Goal: Transaction & Acquisition: Purchase product/service

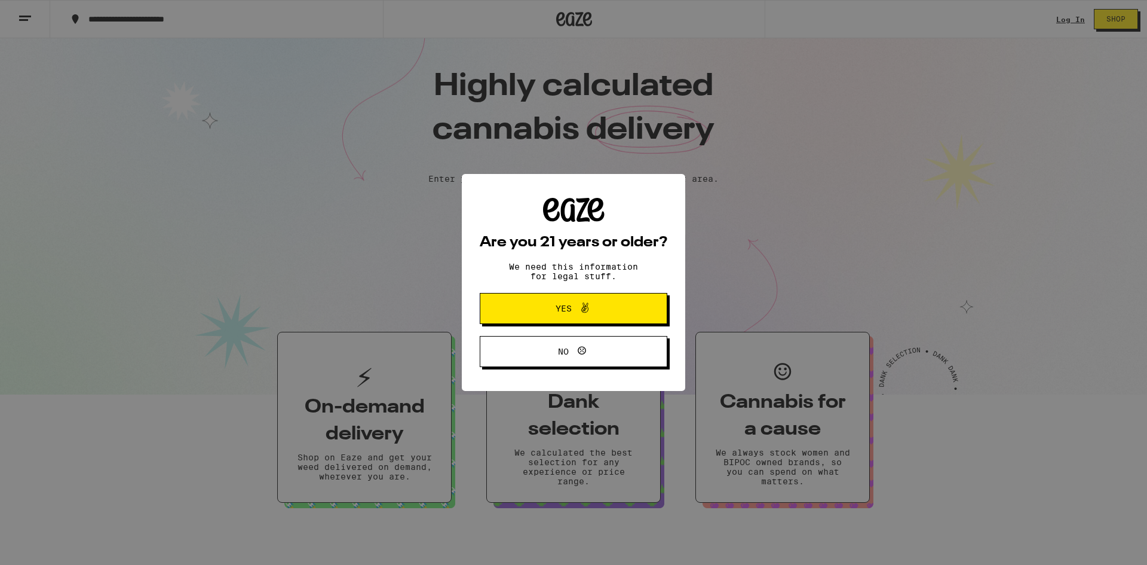
click at [1068, 17] on div "Are you 21 years or older? We need this information for legal stuff. Yes No" at bounding box center [573, 282] width 1147 height 565
drag, startPoint x: 617, startPoint y: 301, endPoint x: 650, endPoint y: 275, distance: 42.1
click at [618, 302] on button "Yes" at bounding box center [574, 308] width 188 height 31
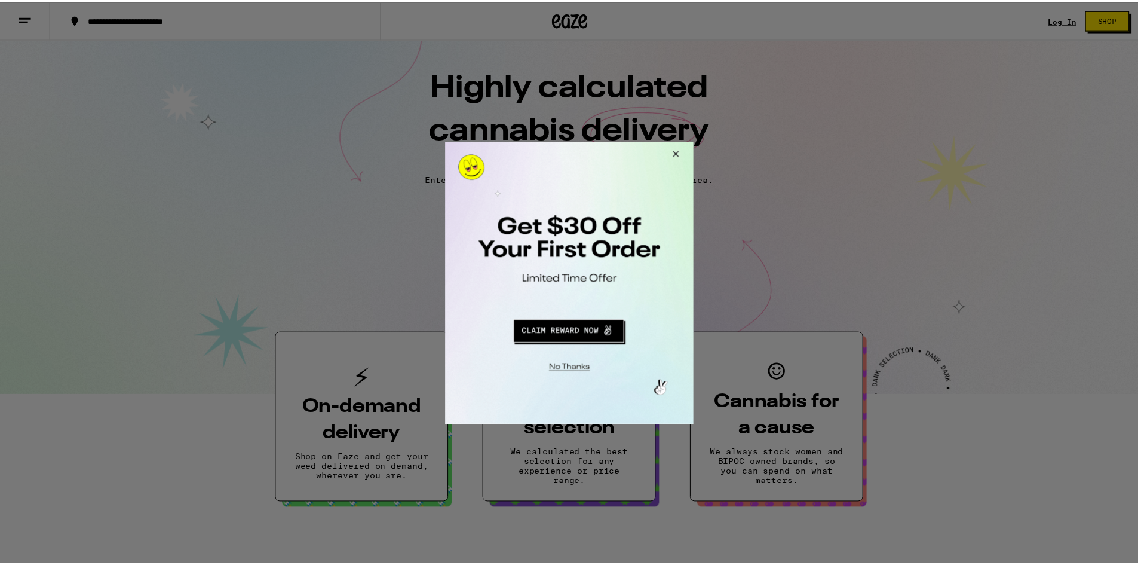
click at [677, 149] on button "Close Modal" at bounding box center [675, 155] width 32 height 29
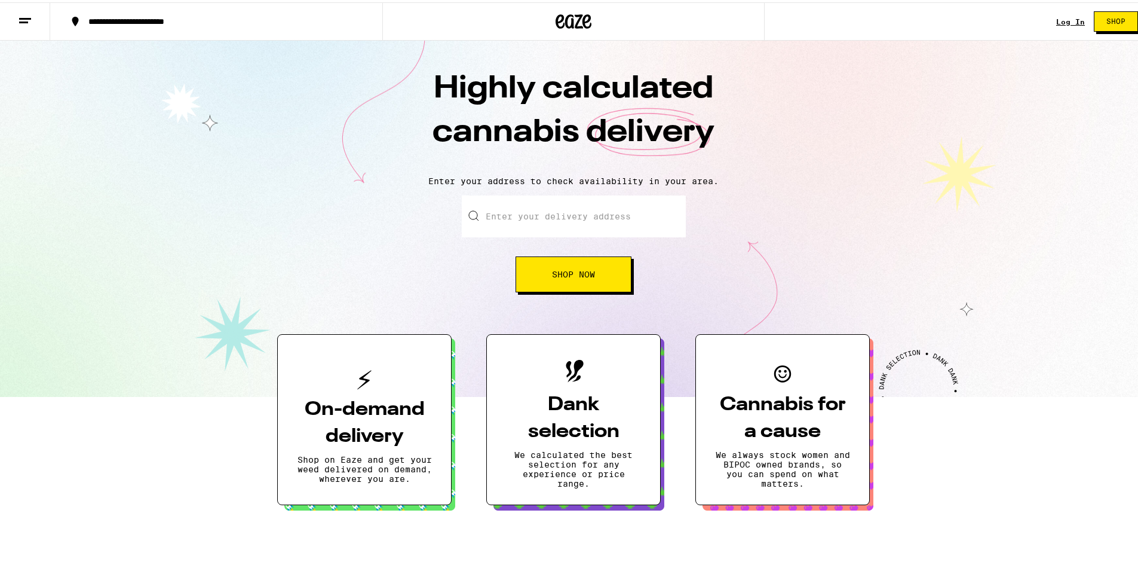
click at [1058, 19] on link "Log In" at bounding box center [1070, 20] width 29 height 8
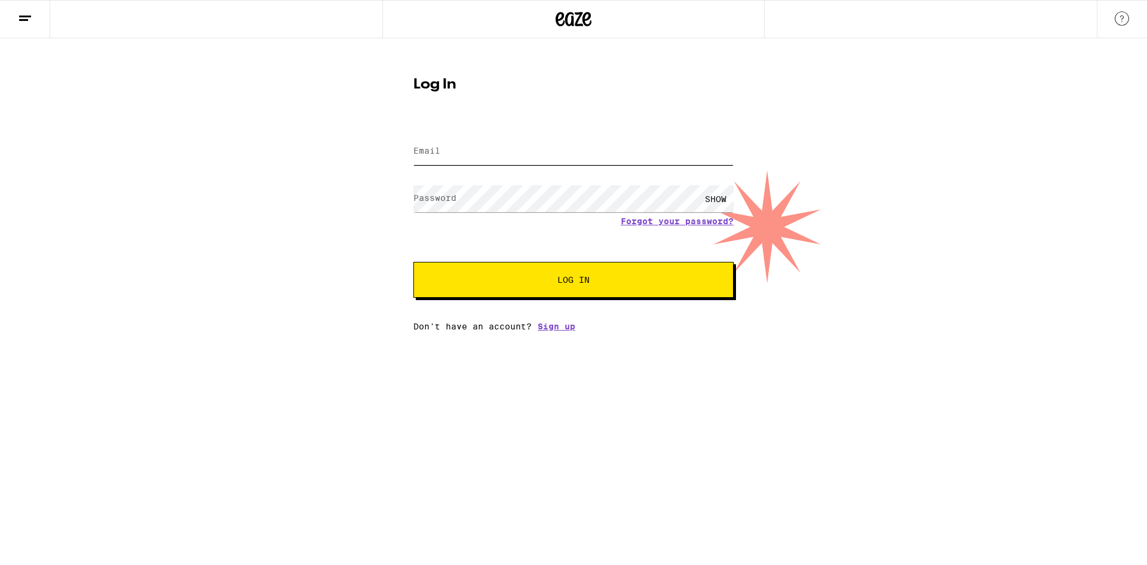
click at [492, 158] on input "Email" at bounding box center [573, 151] width 320 height 27
click at [492, 140] on input "Email" at bounding box center [573, 151] width 320 height 27
type input "shotonekod@icloud.com"
click at [413, 262] on button "Log In" at bounding box center [573, 280] width 320 height 36
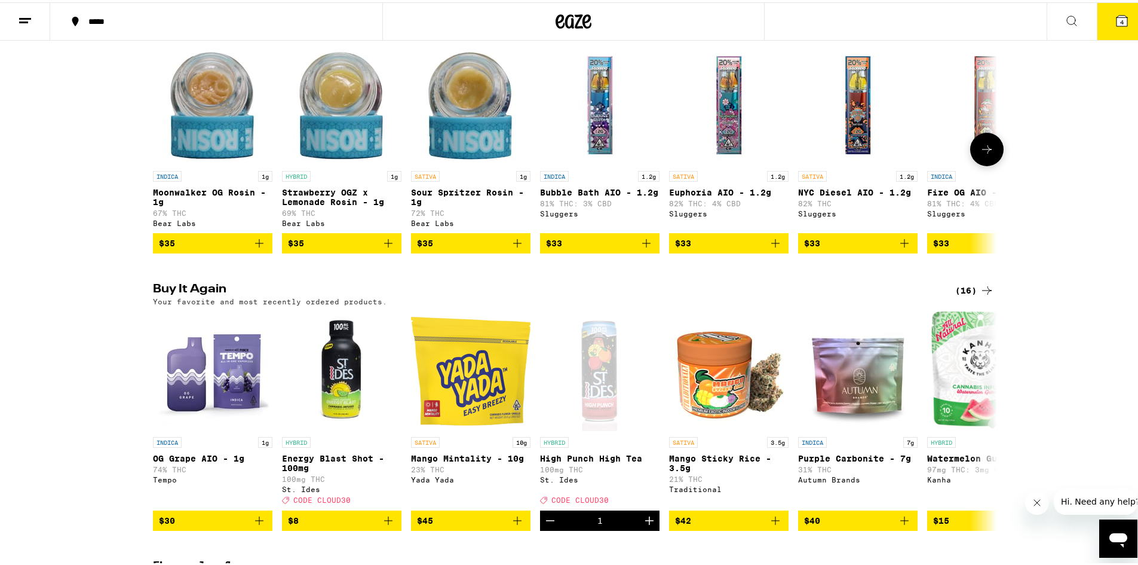
scroll to position [1075, 0]
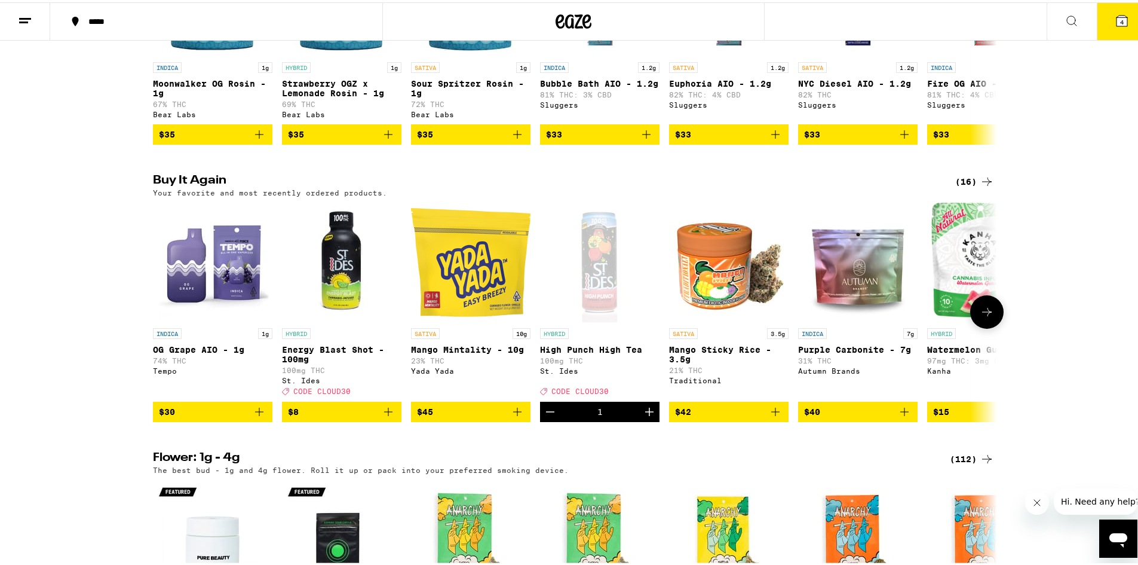
click at [990, 326] on button at bounding box center [986, 309] width 33 height 33
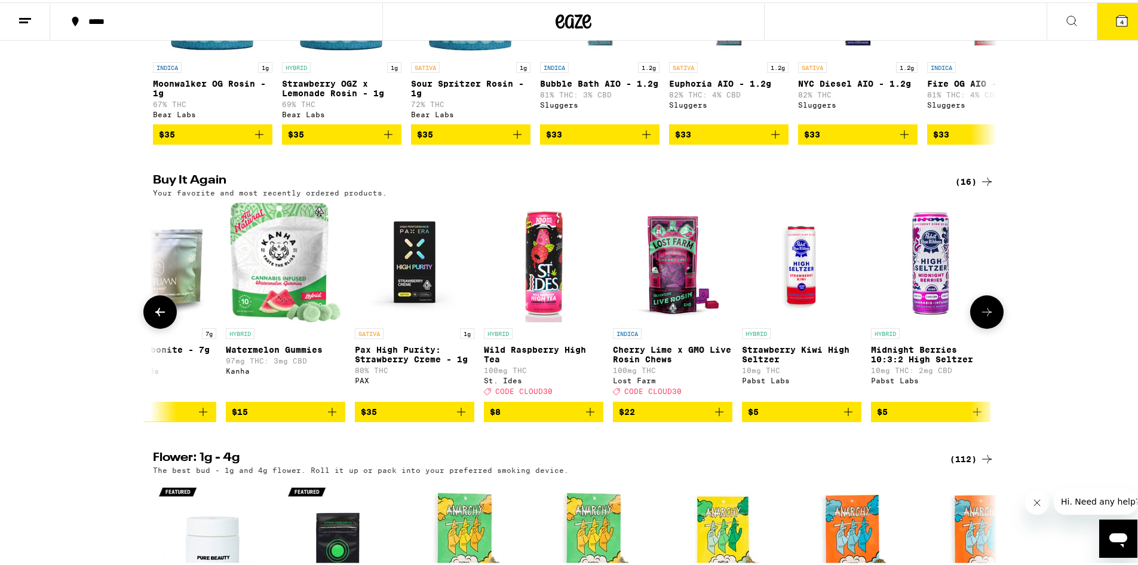
scroll to position [0, 711]
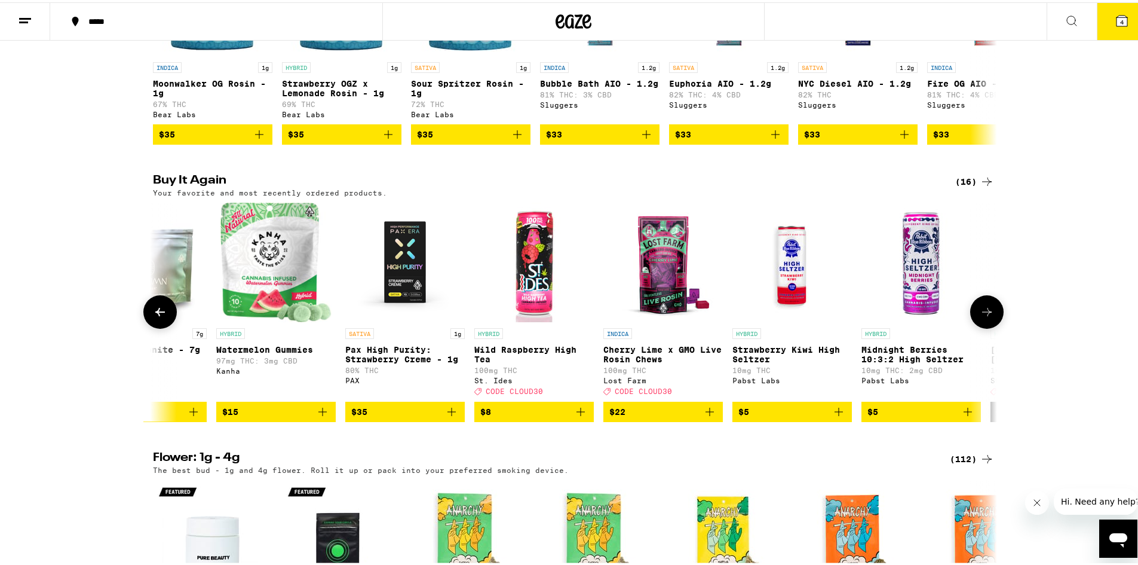
click at [990, 326] on button at bounding box center [986, 309] width 33 height 33
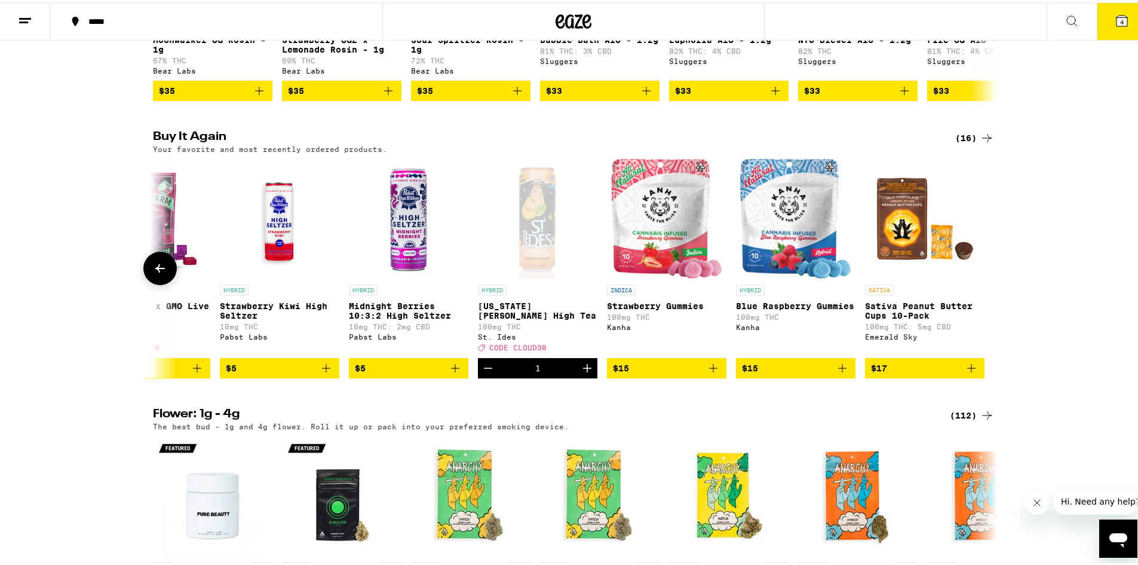
scroll to position [1255, 0]
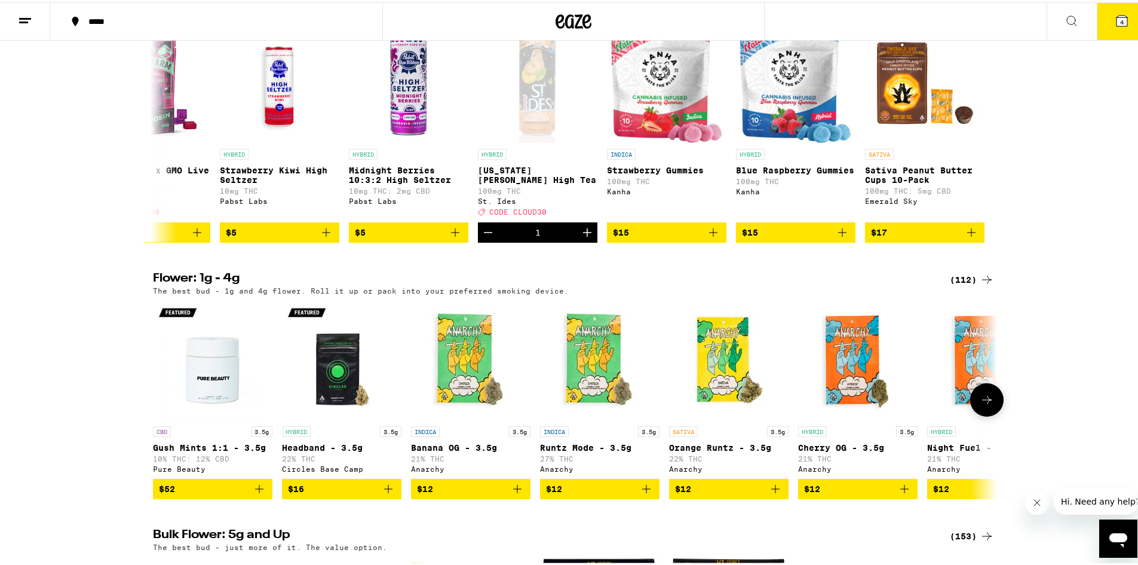
click at [984, 405] on icon at bounding box center [987, 397] width 14 height 14
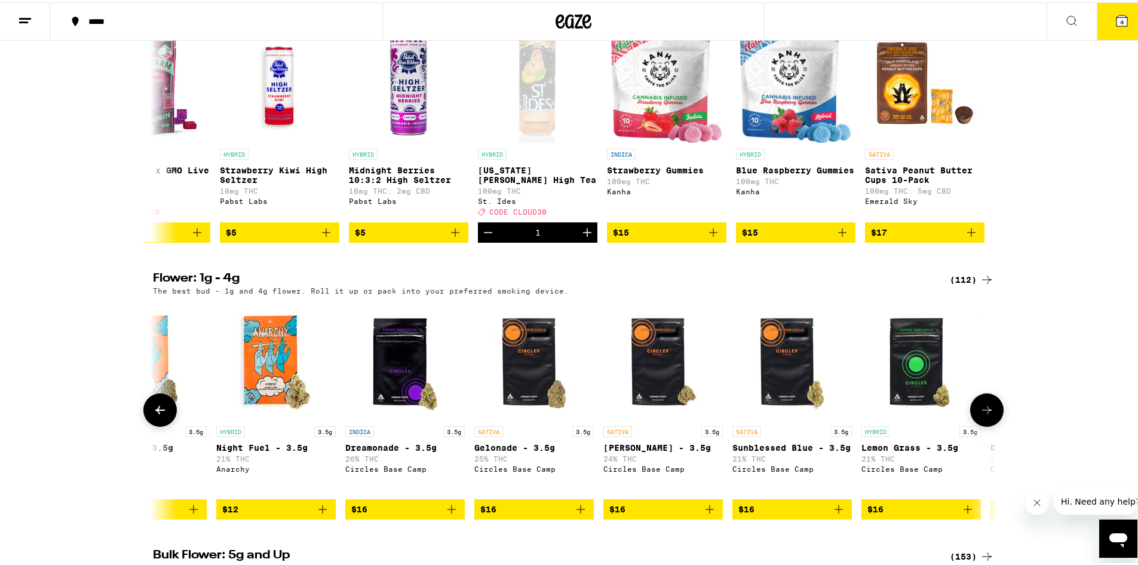
click at [984, 415] on icon at bounding box center [987, 407] width 14 height 14
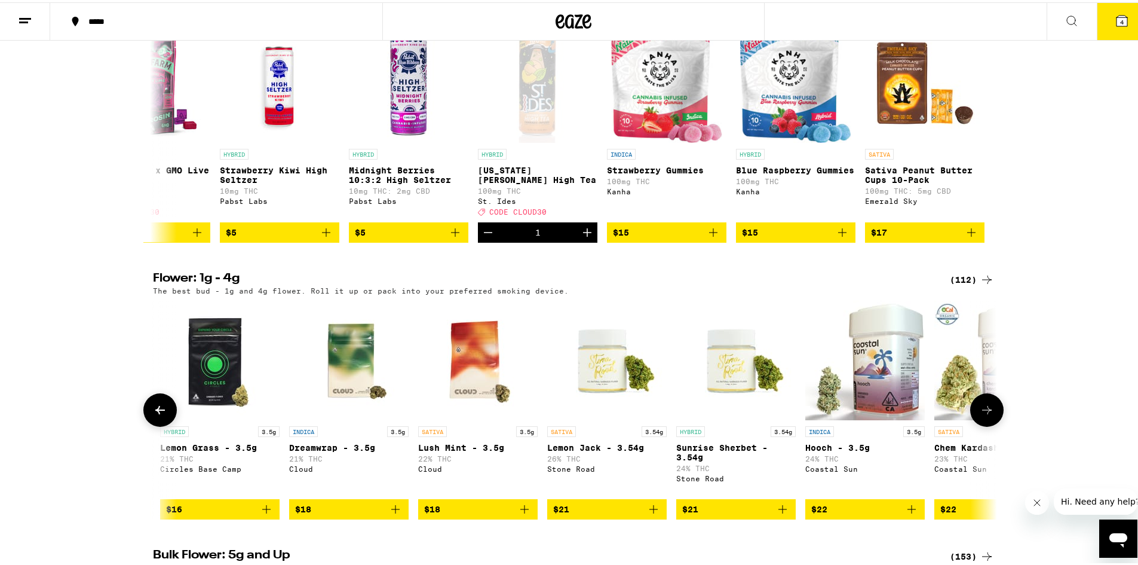
scroll to position [0, 1422]
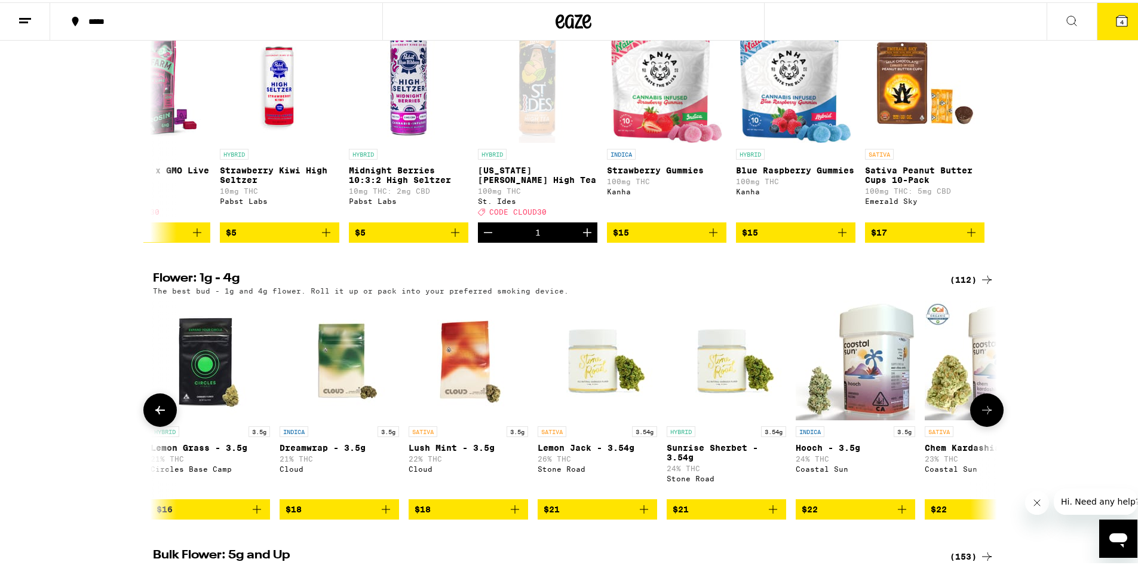
click at [984, 415] on icon at bounding box center [987, 407] width 14 height 14
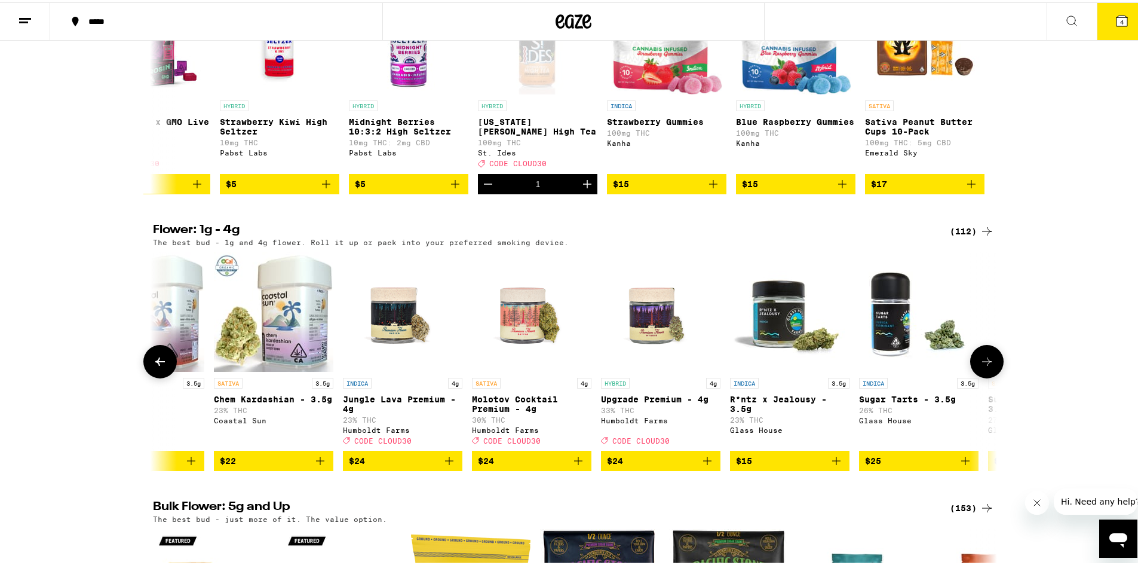
scroll to position [1374, 0]
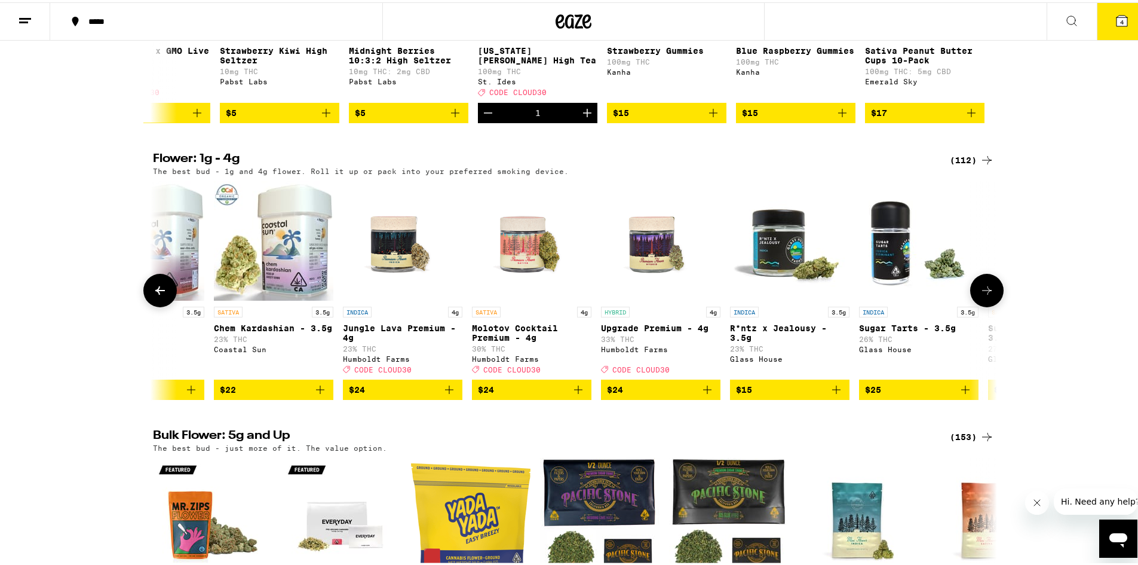
click at [985, 292] on icon at bounding box center [987, 288] width 10 height 8
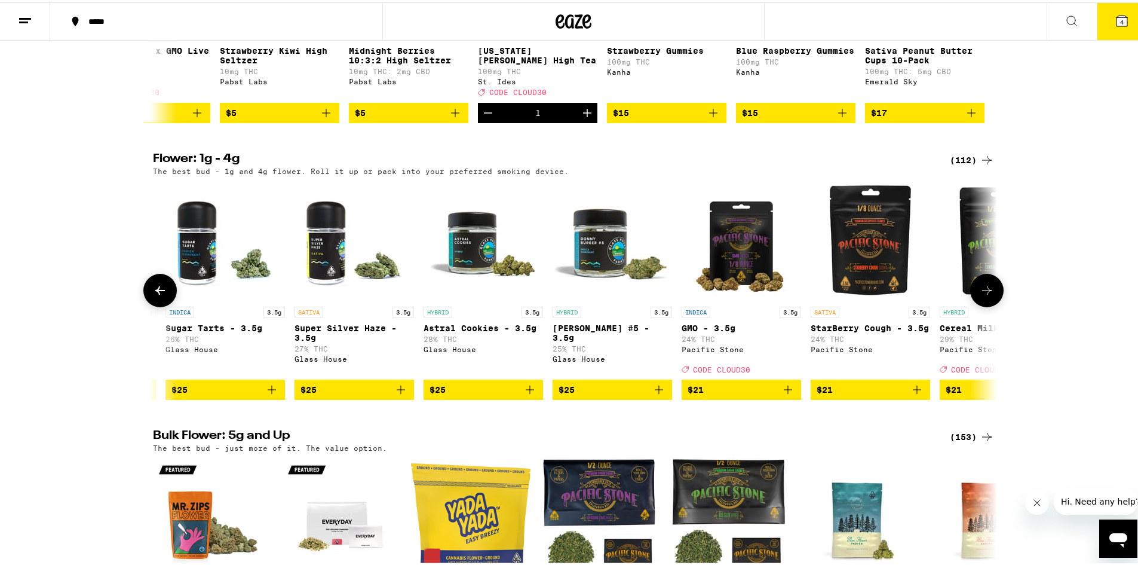
scroll to position [0, 2844]
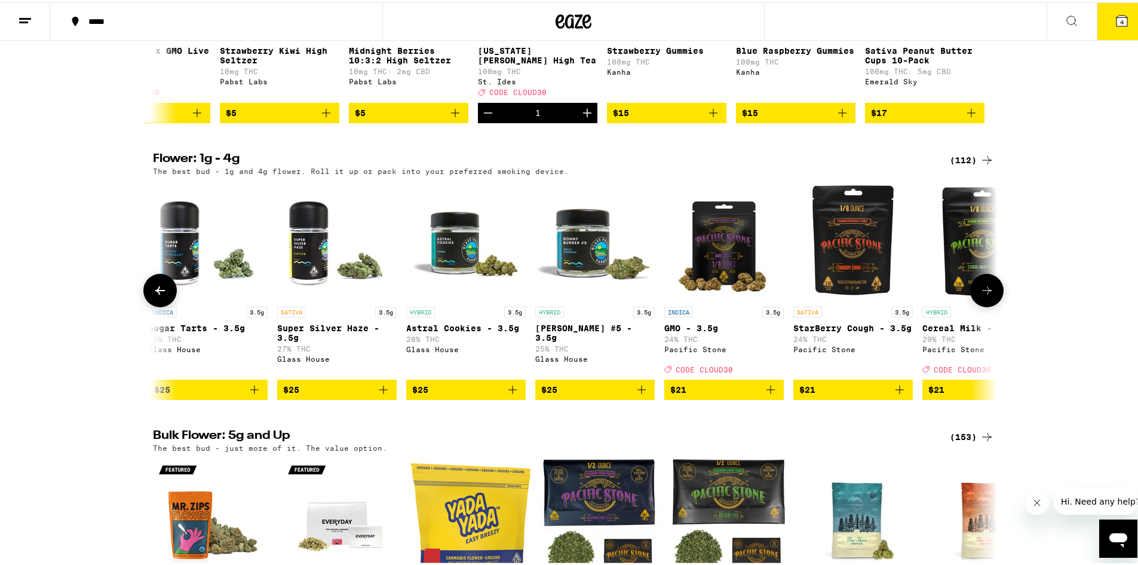
click at [985, 292] on icon at bounding box center [987, 288] width 10 height 8
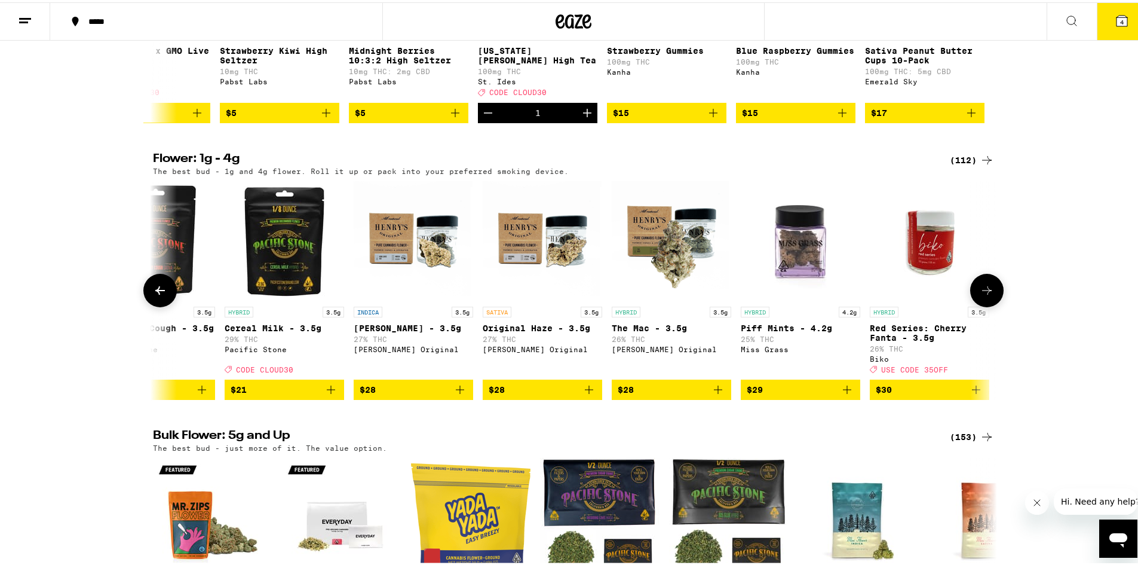
scroll to position [0, 3555]
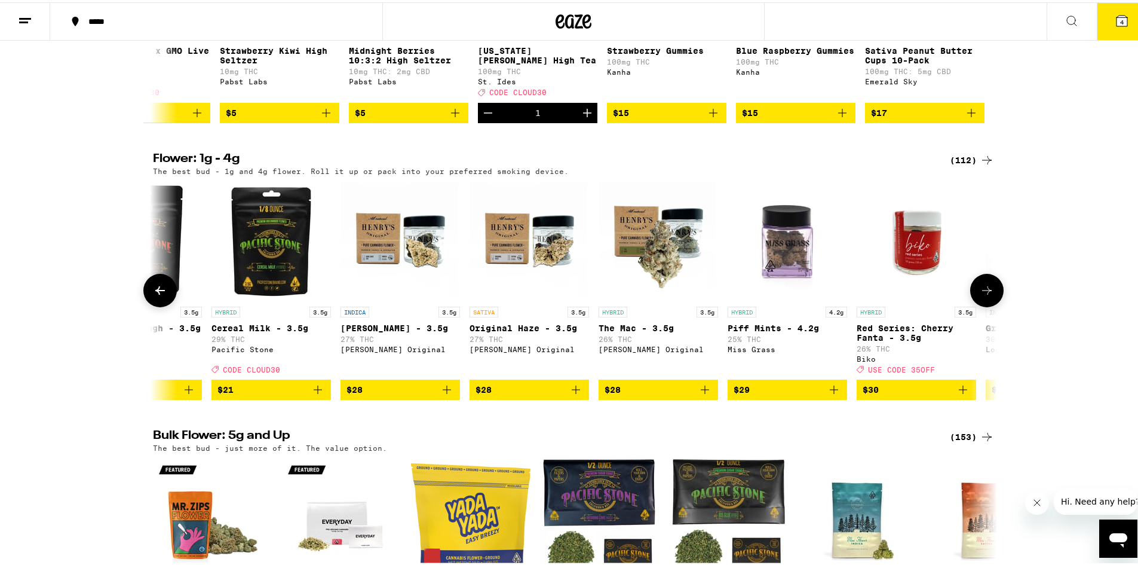
click at [798, 284] on img "Open page for Piff Mints - 4.2g from Miss Grass" at bounding box center [787, 238] width 119 height 119
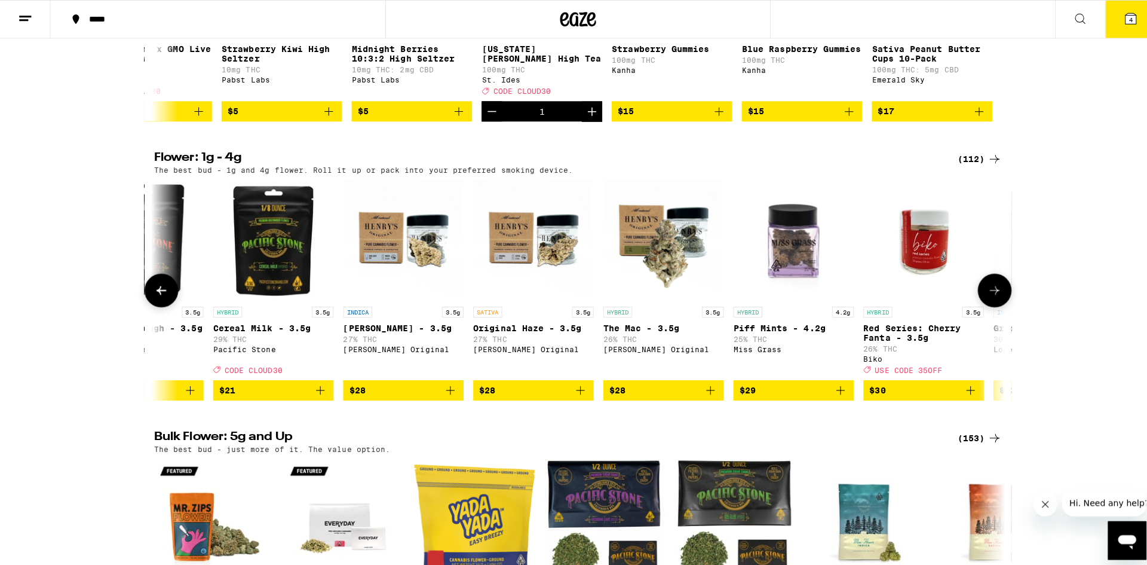
scroll to position [1412, 0]
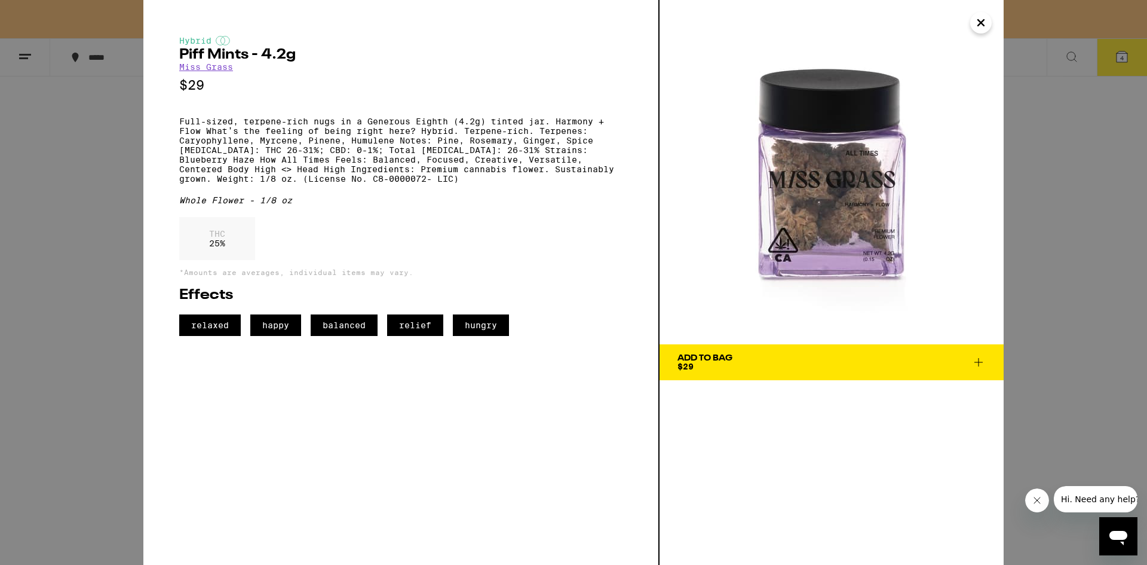
click at [220, 68] on link "Miss Grass" at bounding box center [206, 67] width 54 height 10
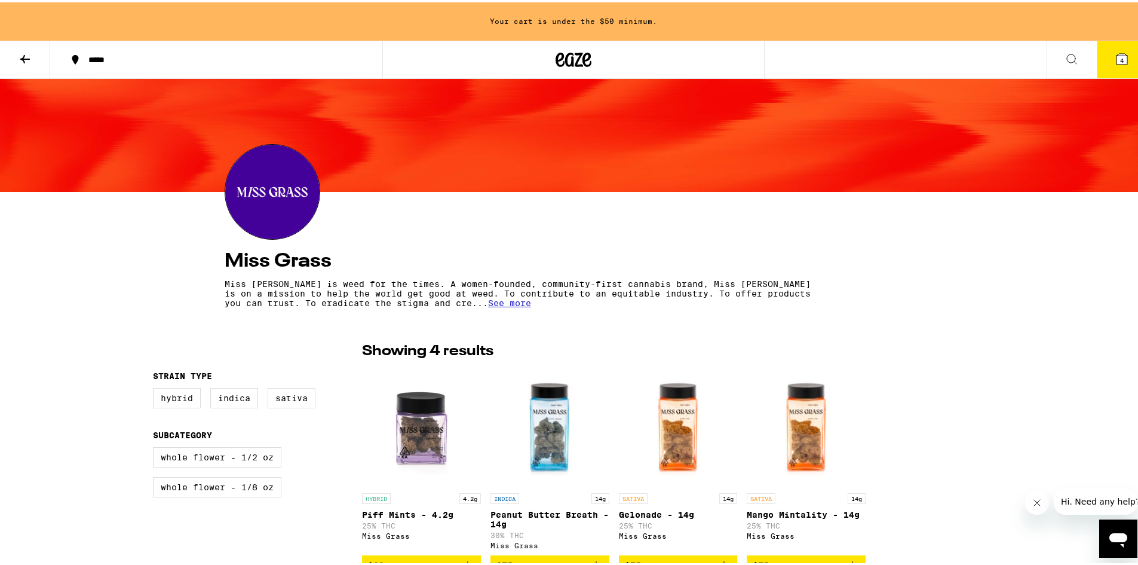
scroll to position [119, 0]
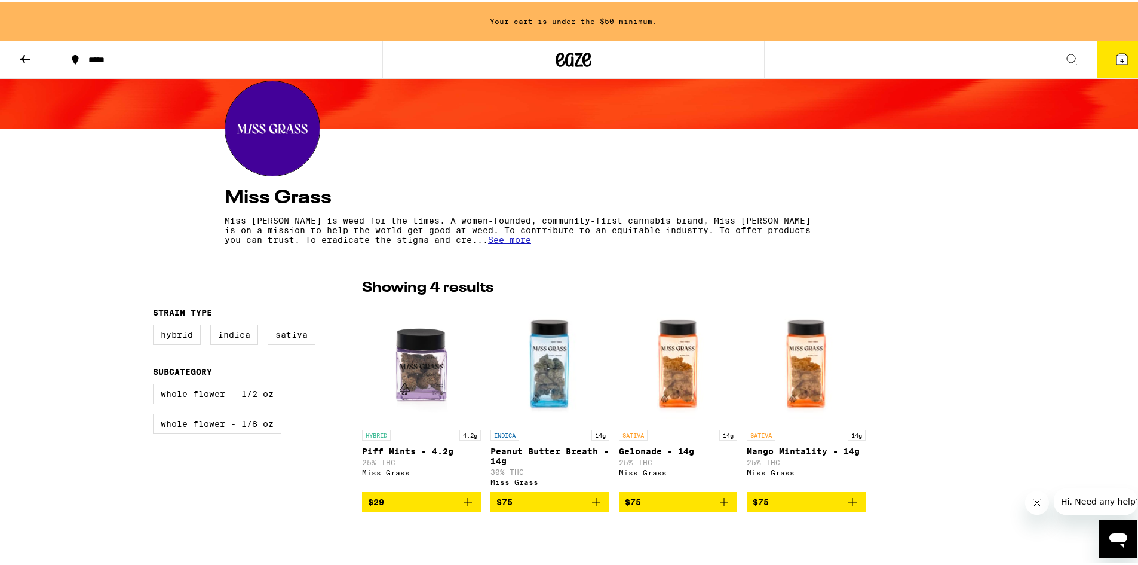
click at [431, 507] on span "$29" at bounding box center [421, 499] width 107 height 14
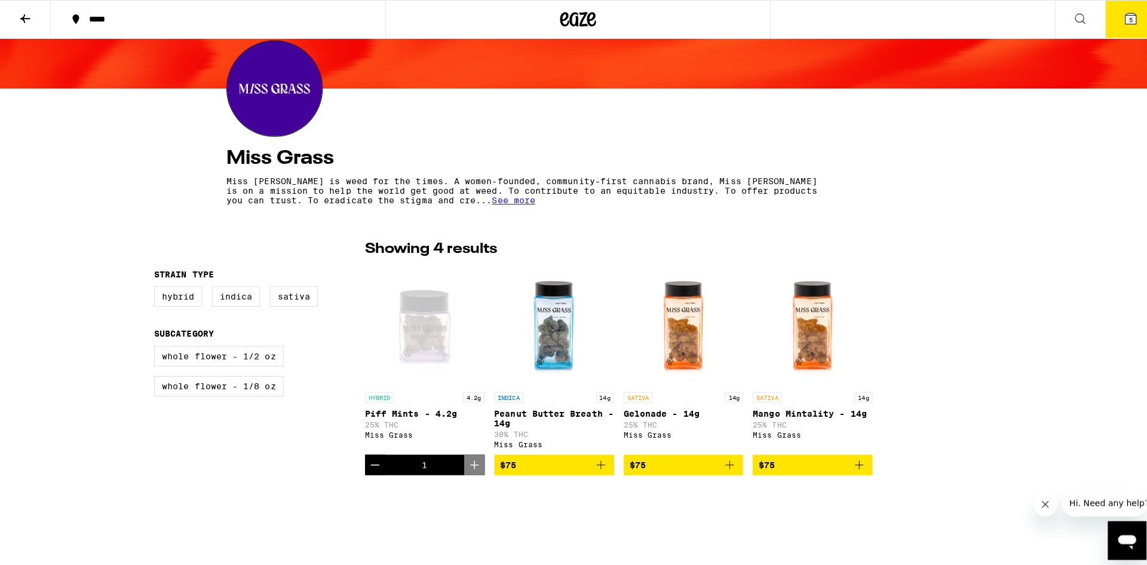
scroll to position [81, 0]
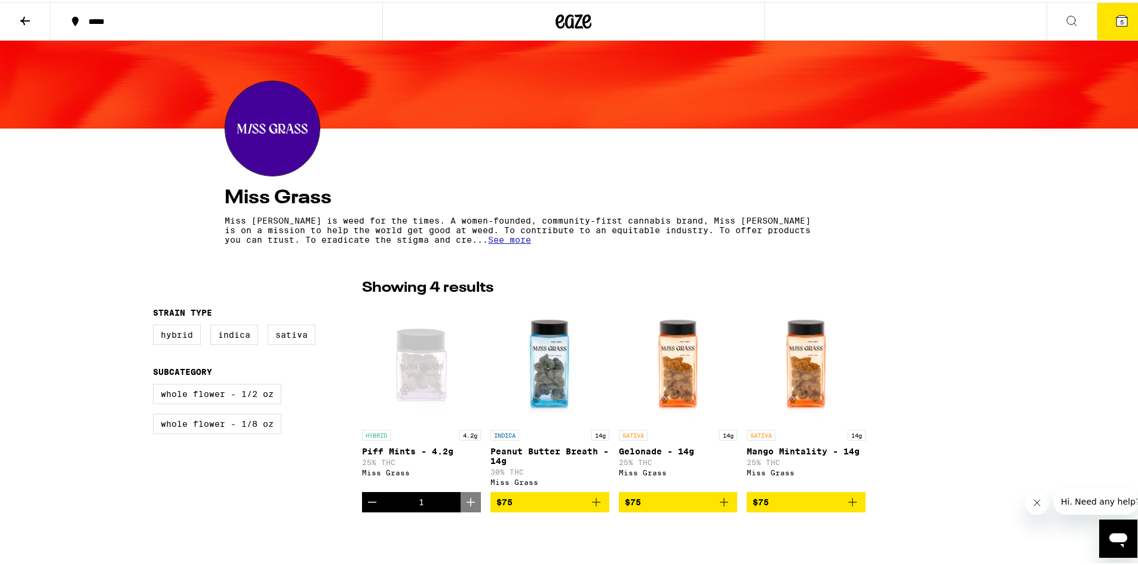
click at [1112, 29] on button "5" at bounding box center [1122, 19] width 50 height 37
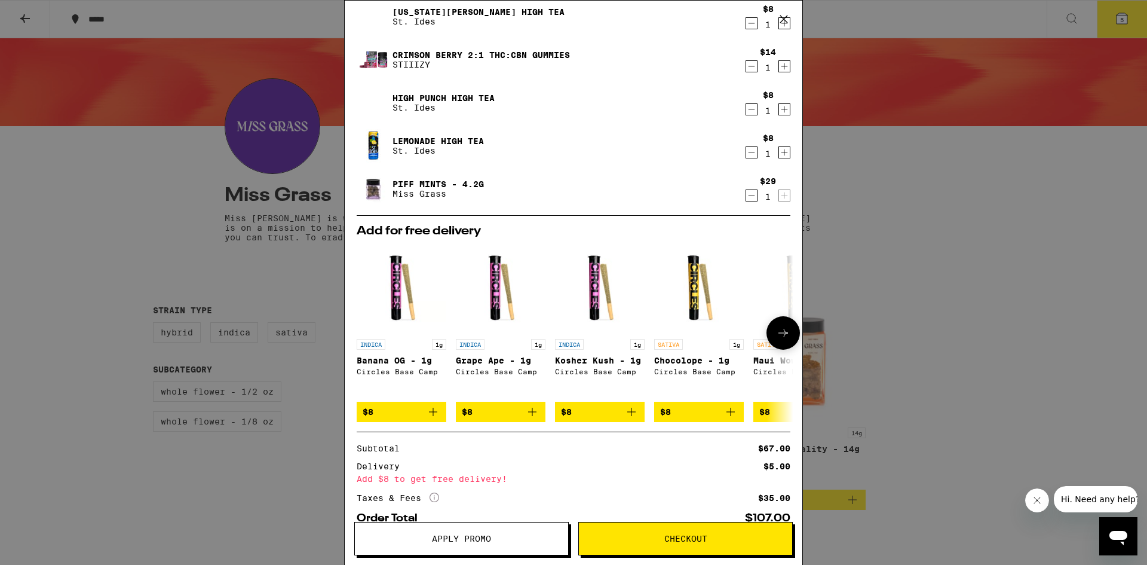
scroll to position [60, 0]
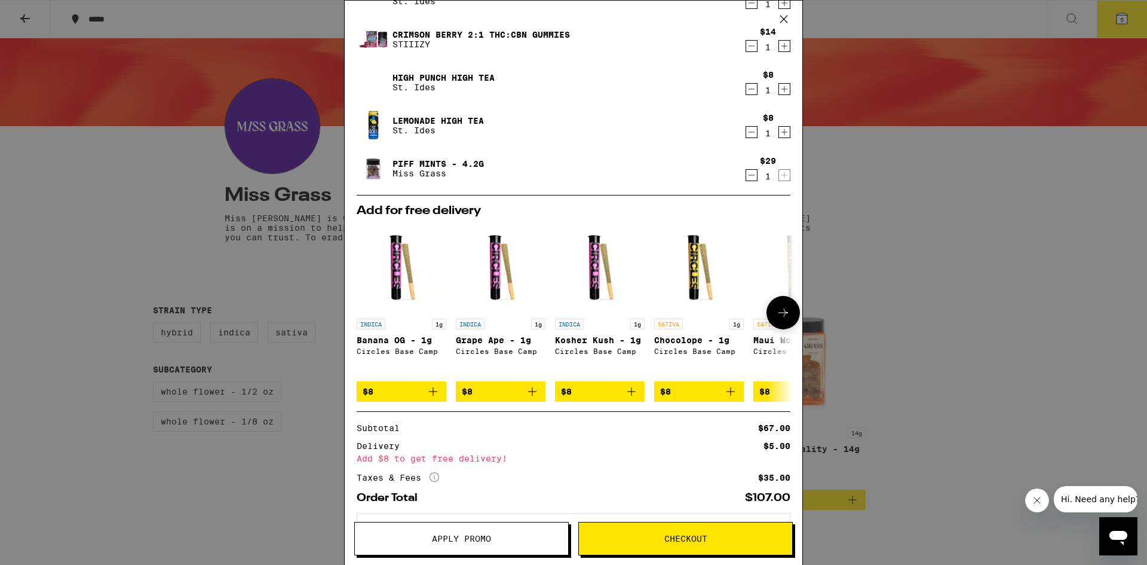
click at [776, 312] on icon at bounding box center [783, 312] width 14 height 14
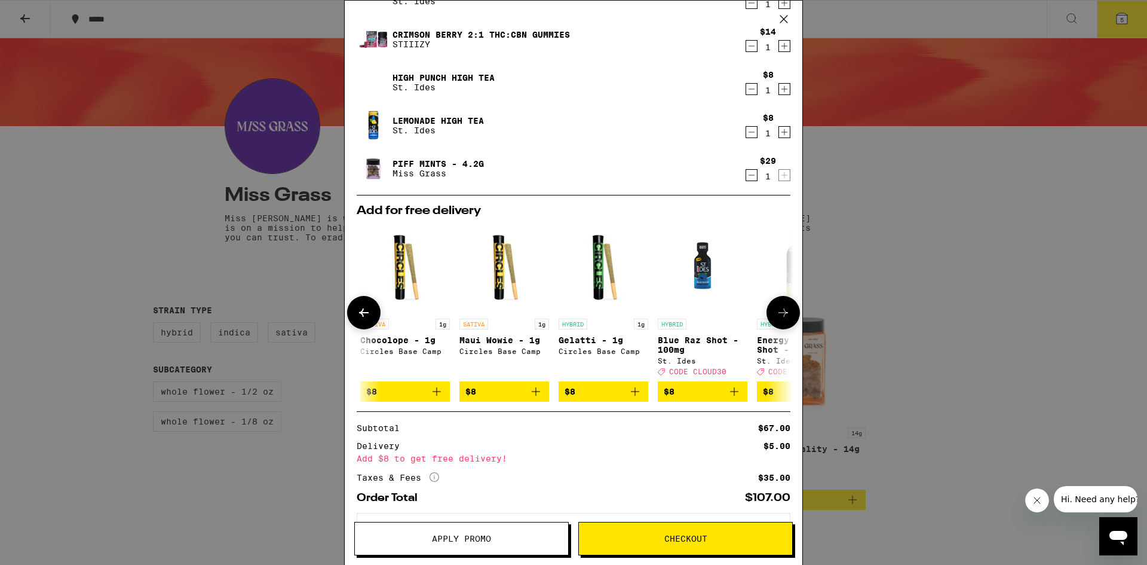
scroll to position [0, 295]
click at [776, 312] on icon at bounding box center [783, 312] width 14 height 14
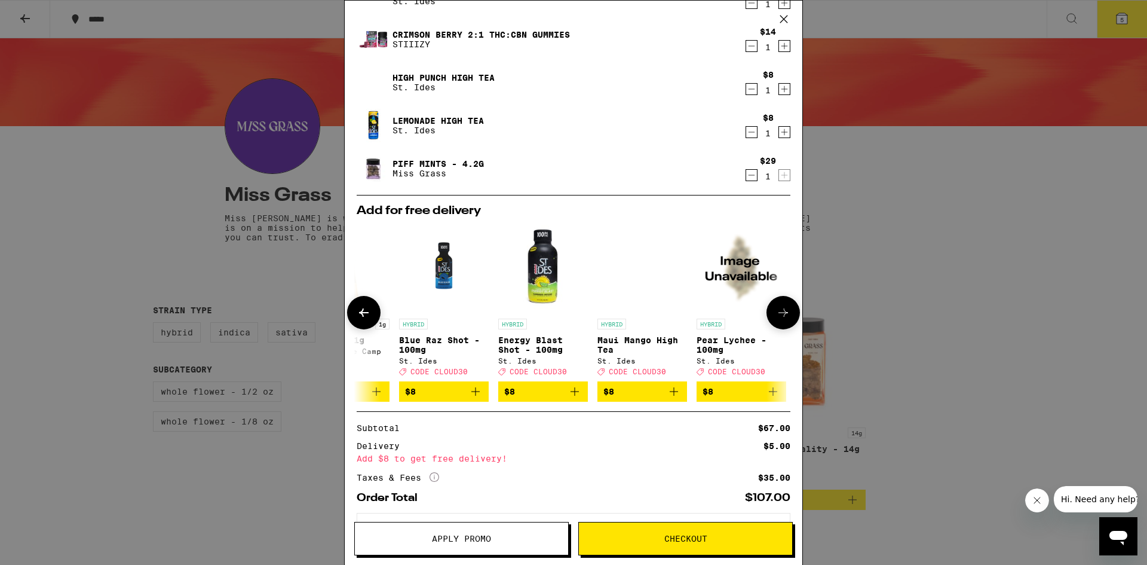
scroll to position [0, 567]
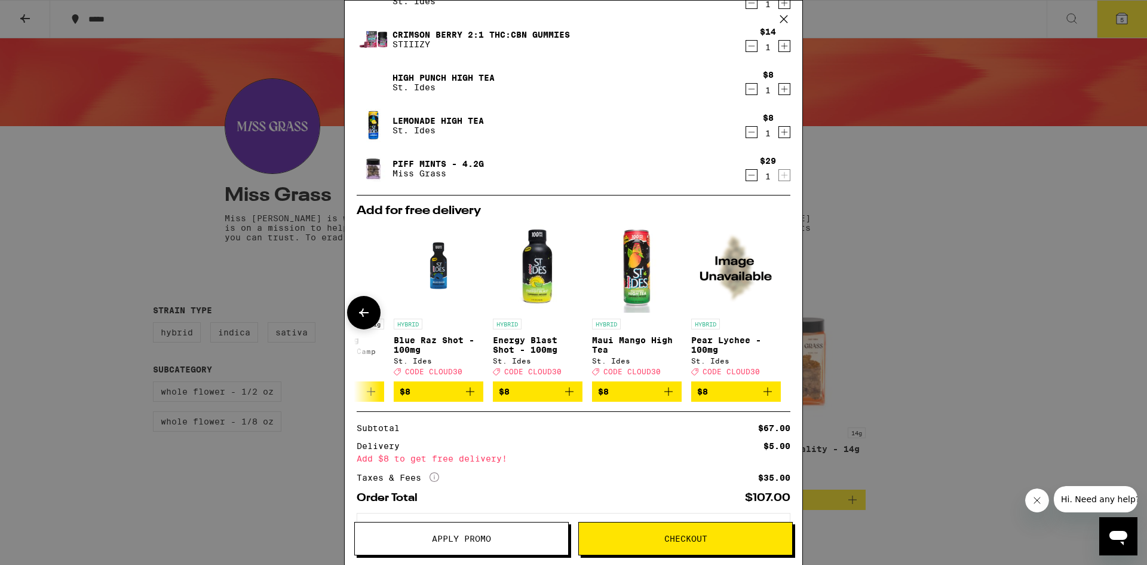
click at [730, 293] on img "Open page for Pear Lychee - 100mg from St. Ides" at bounding box center [736, 268] width 90 height 90
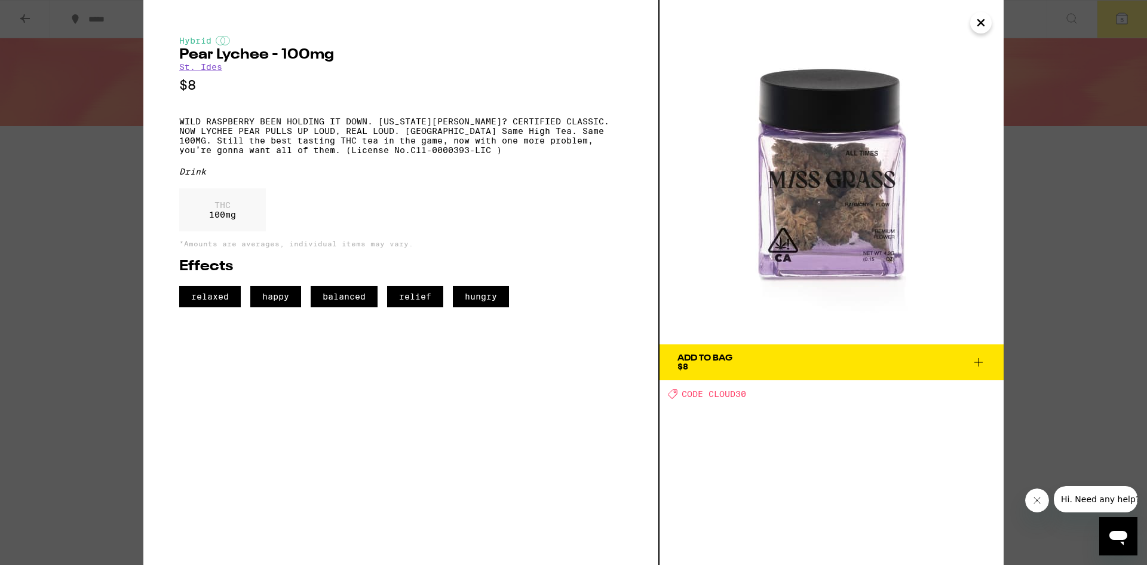
click at [982, 35] on img at bounding box center [832, 172] width 344 height 344
drag, startPoint x: 980, startPoint y: 30, endPoint x: 982, endPoint y: 24, distance: 6.2
click at [980, 29] on icon "Close" at bounding box center [981, 23] width 14 height 18
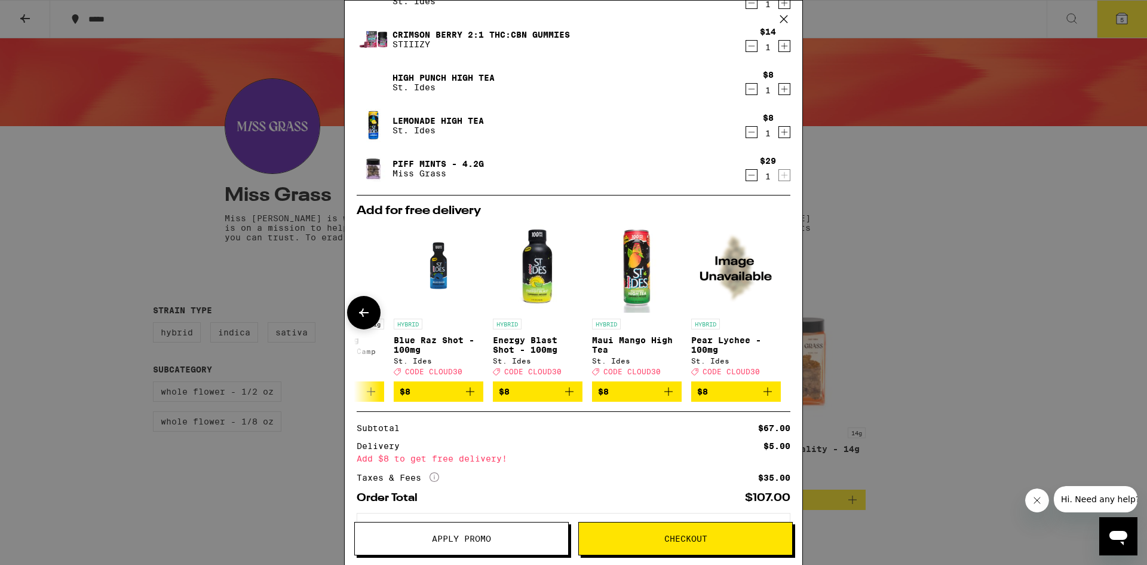
click at [710, 359] on div "HYBRID Pear Lychee - 100mg St. Ides Deal Created with Sketch. CODE CLOUD30" at bounding box center [736, 346] width 90 height 57
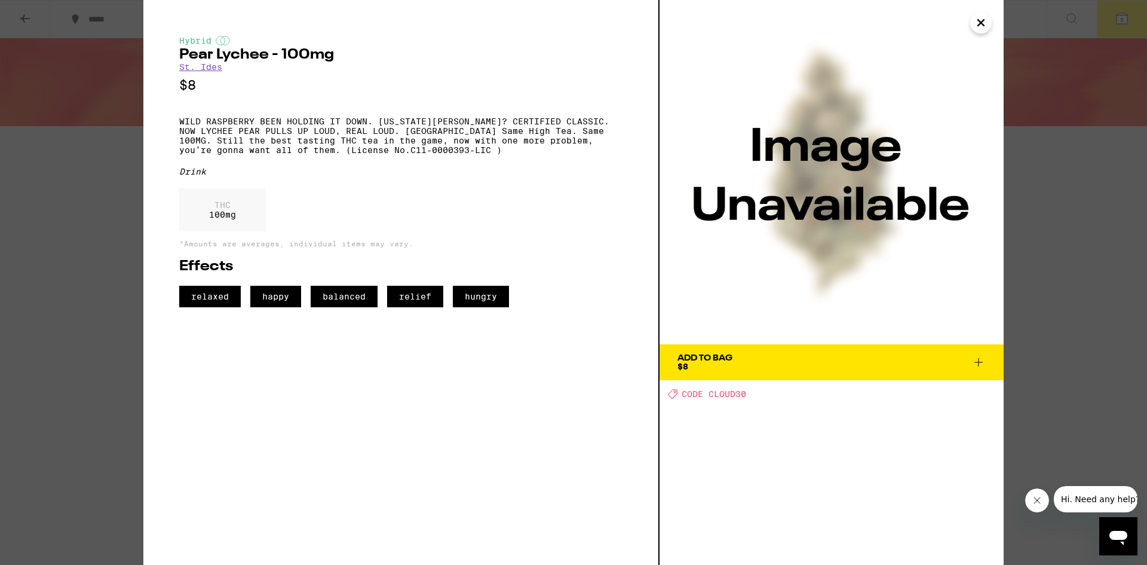
click at [767, 364] on span "Add To Bag $8" at bounding box center [832, 362] width 308 height 17
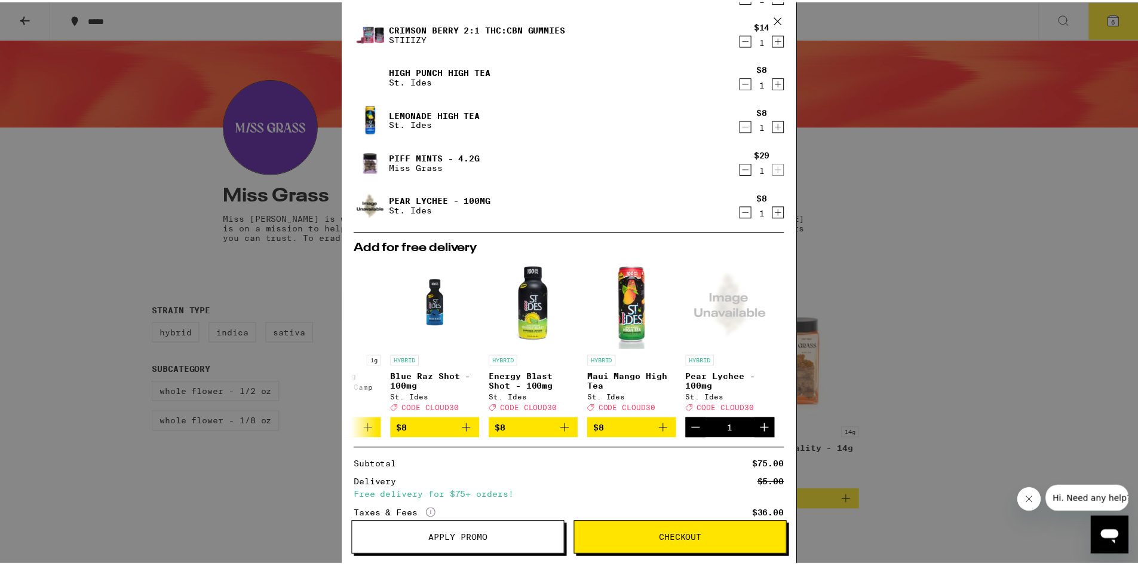
scroll to position [159, 0]
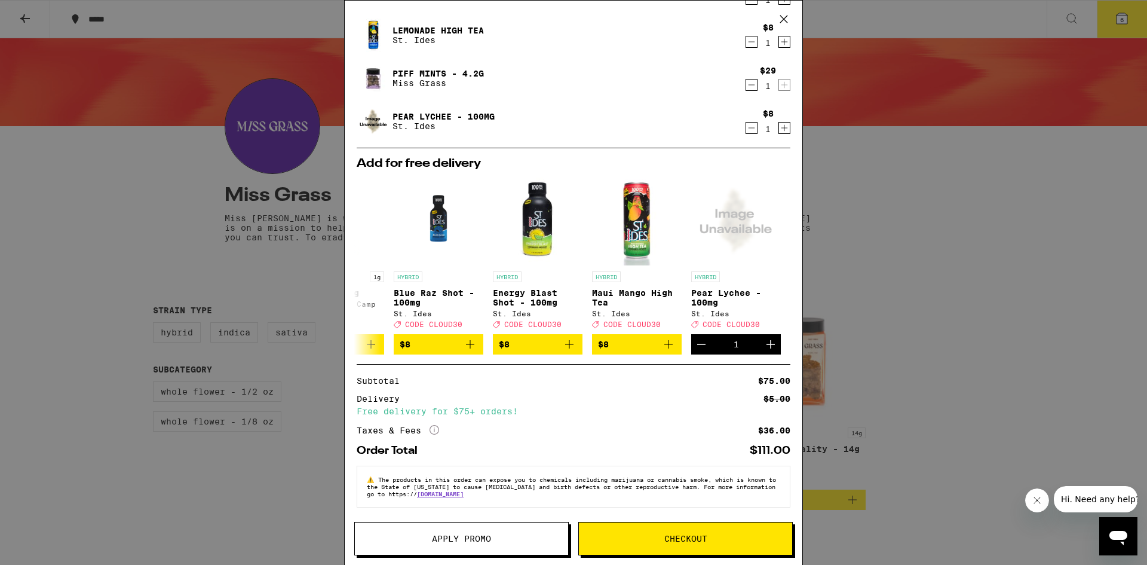
click at [485, 543] on span "Apply Promo" at bounding box center [461, 538] width 59 height 8
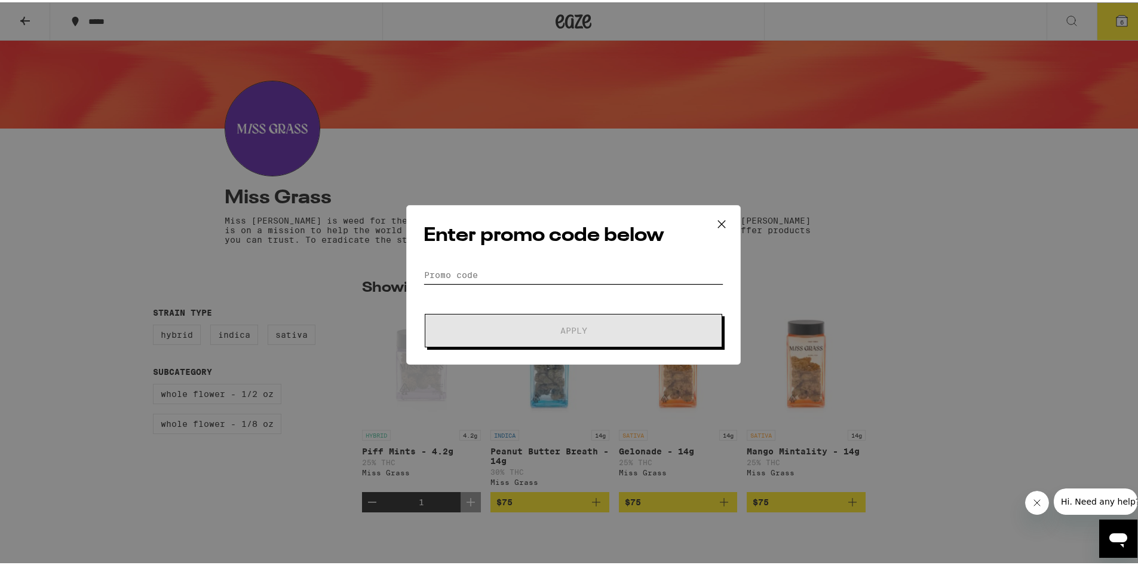
click at [505, 266] on input "Promo Code" at bounding box center [574, 272] width 300 height 18
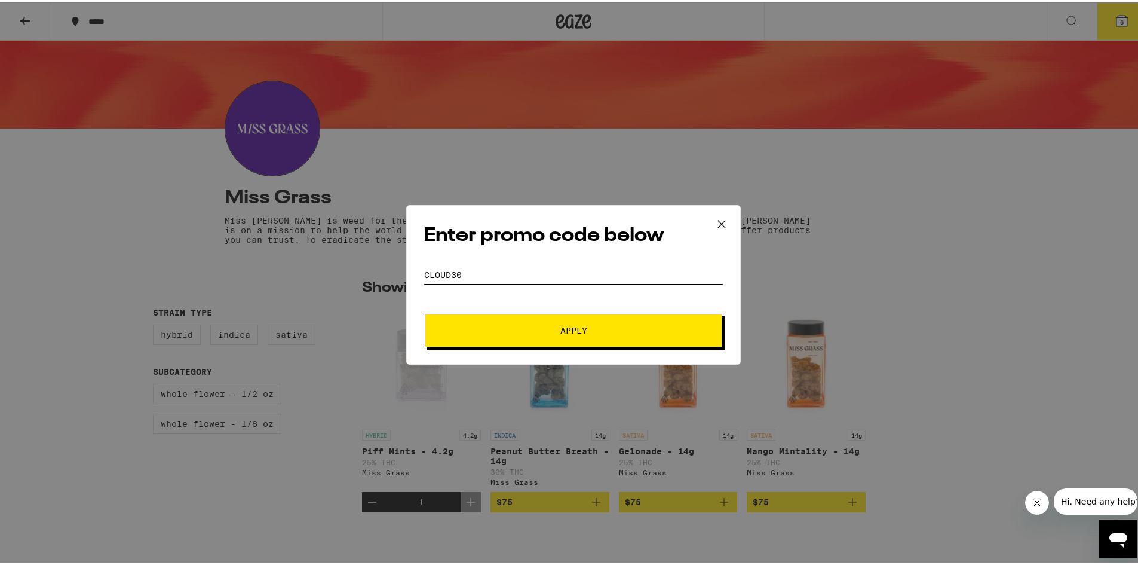
type input "cloud30"
click at [605, 333] on button "Apply" at bounding box center [574, 327] width 298 height 33
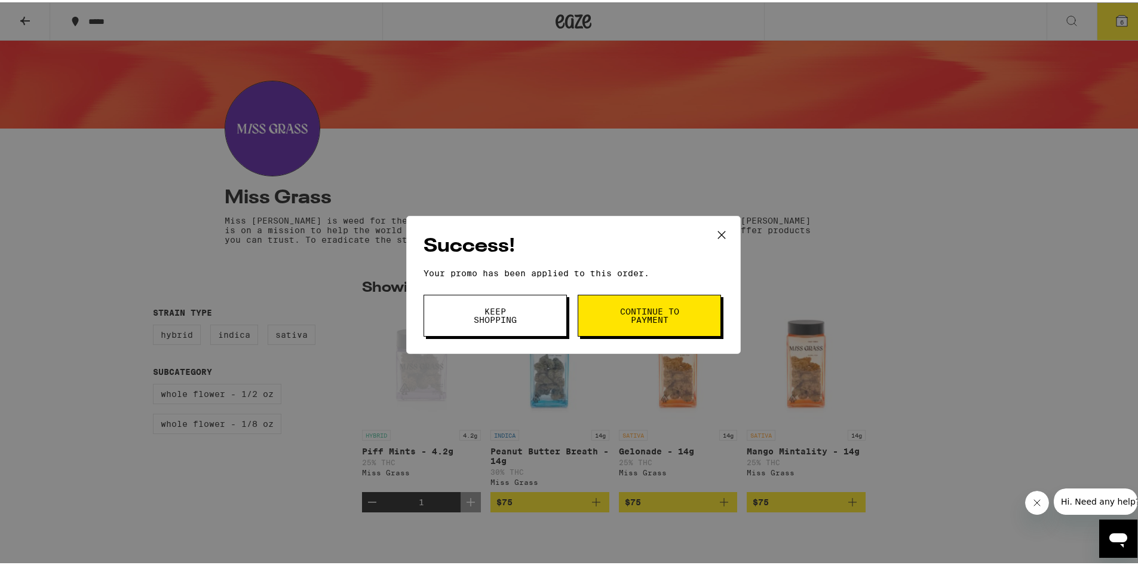
click at [608, 321] on button "Continue to payment" at bounding box center [649, 313] width 143 height 42
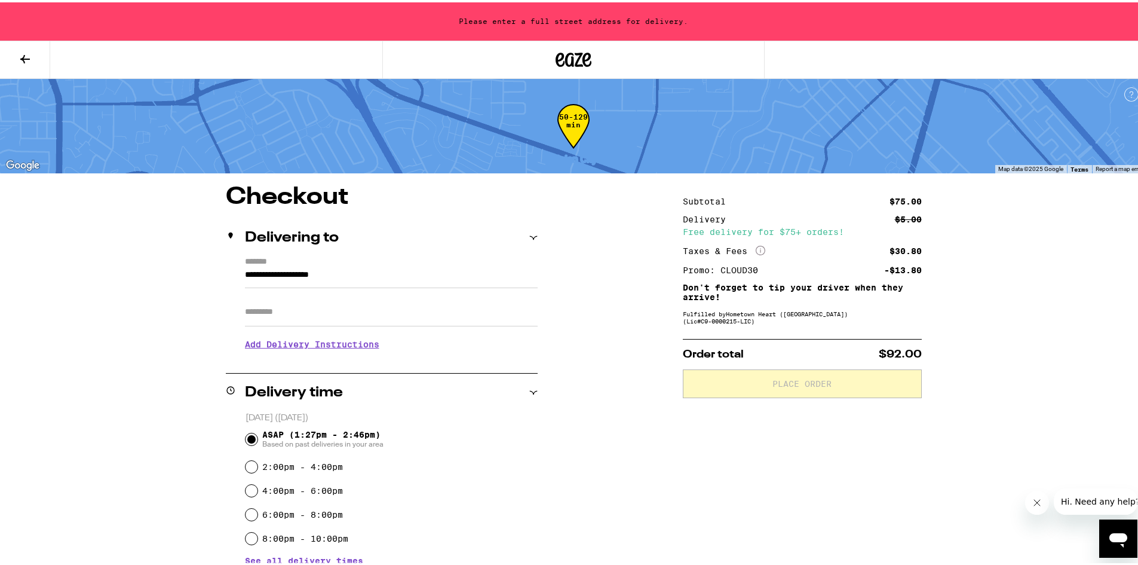
click at [415, 278] on input "**********" at bounding box center [391, 275] width 293 height 20
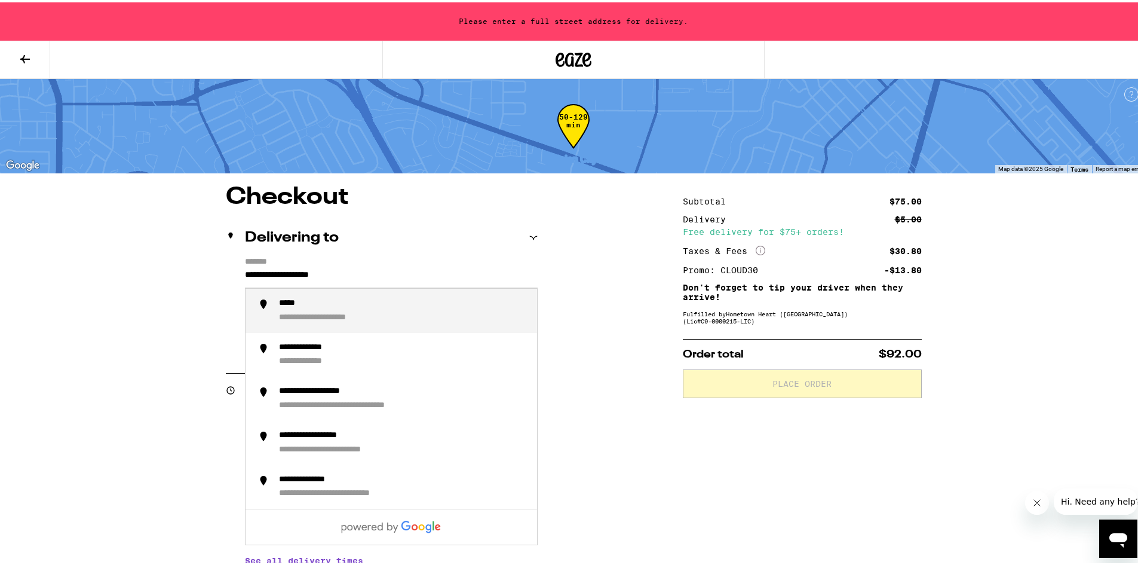
click at [402, 243] on div "Delivering to" at bounding box center [382, 235] width 312 height 38
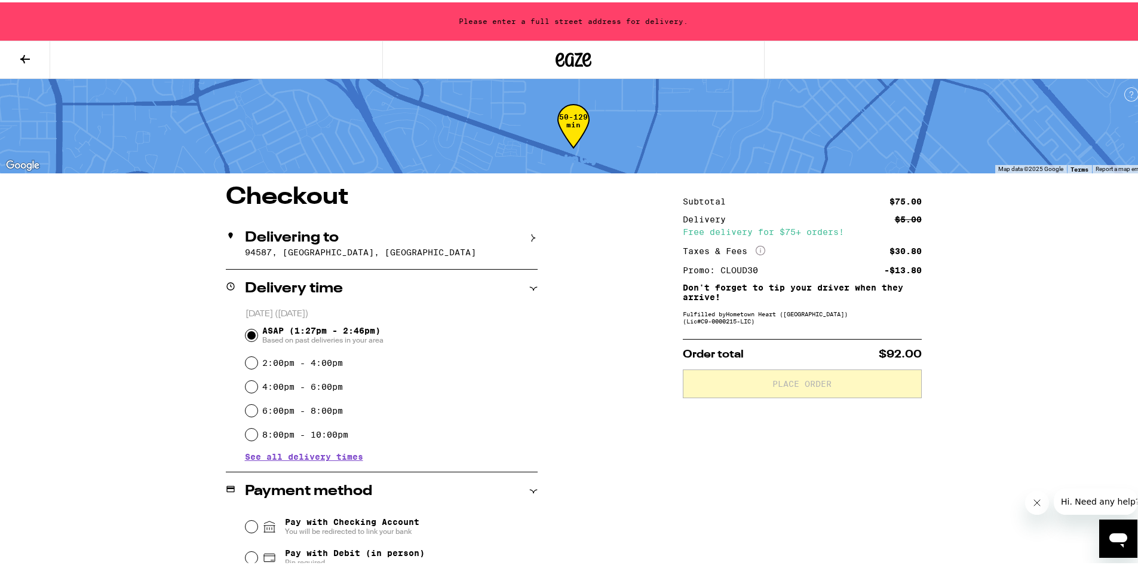
click at [399, 249] on p "94587, Union City, CA" at bounding box center [391, 250] width 293 height 10
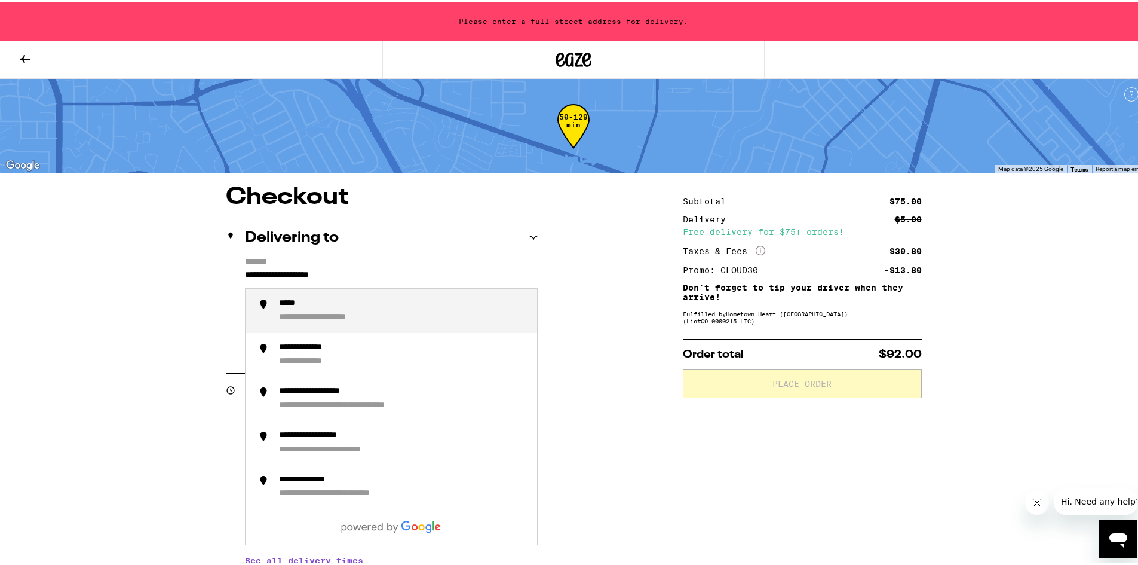
drag, startPoint x: 186, startPoint y: 236, endPoint x: 84, endPoint y: 225, distance: 102.2
click at [84, 225] on div "**********" at bounding box center [573, 505] width 1147 height 1010
click at [326, 307] on div "**********" at bounding box center [314, 301] width 71 height 11
type input "**********"
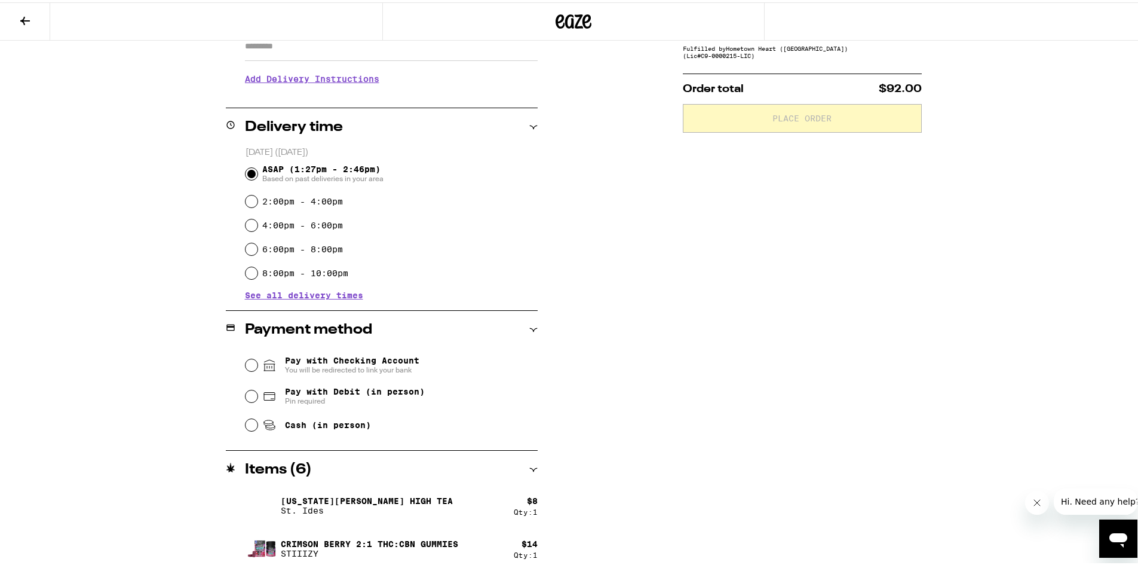
scroll to position [299, 0]
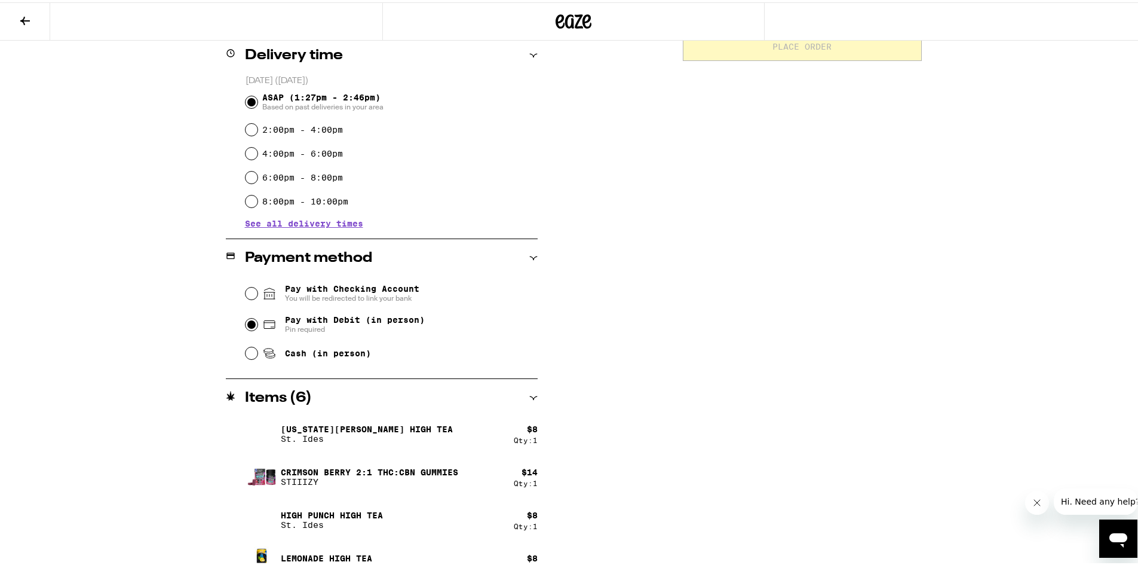
click at [246, 322] on input "Pay with Debit (in person) Pin required" at bounding box center [252, 322] width 12 height 12
radio input "true"
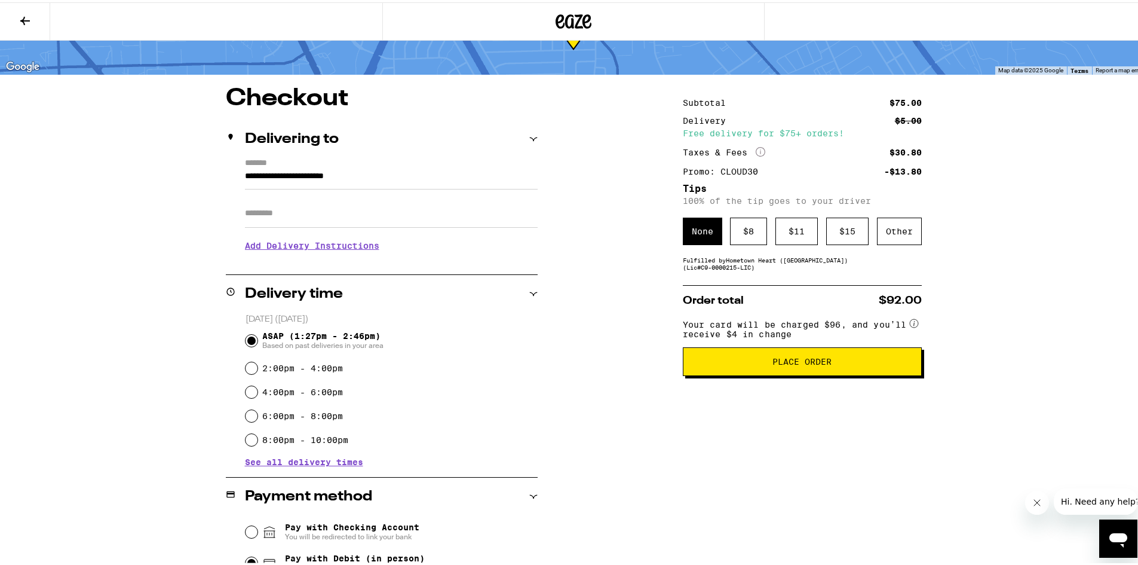
scroll to position [0, 0]
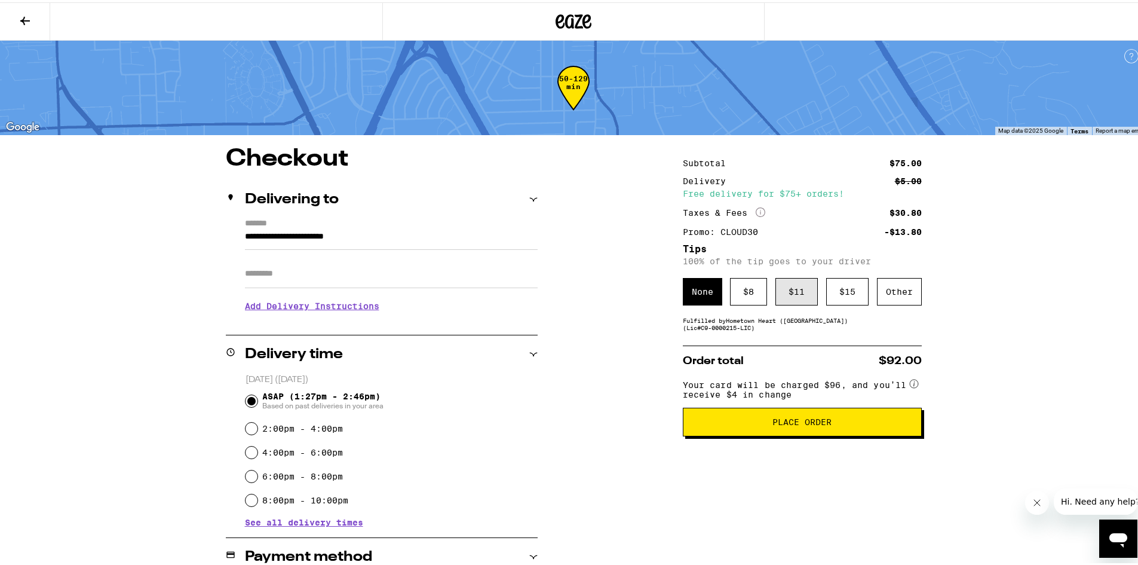
click at [793, 287] on div "$ 11" at bounding box center [797, 288] width 42 height 27
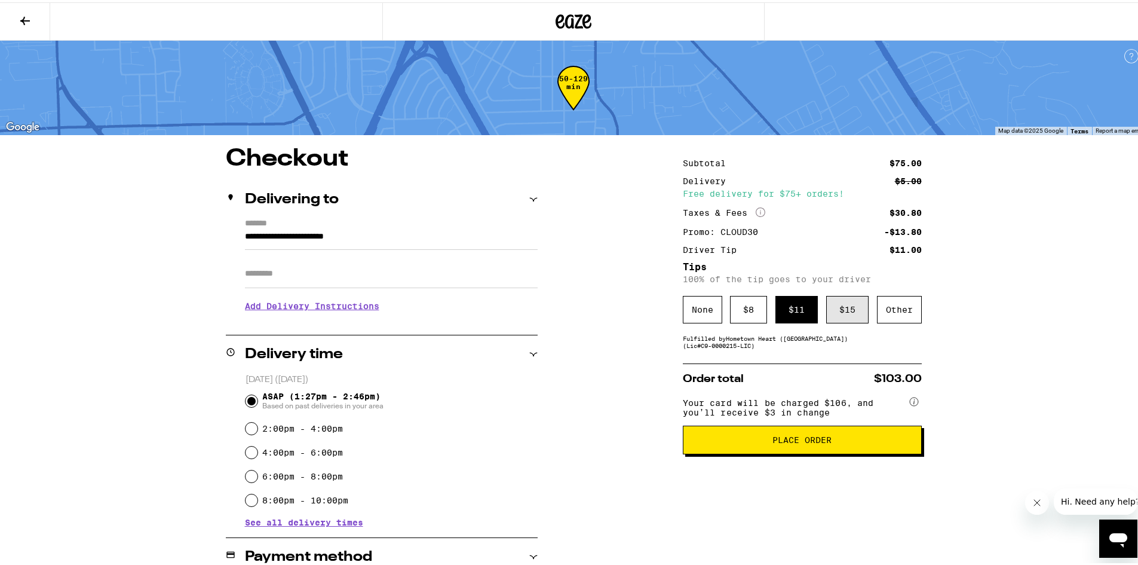
click at [835, 307] on div "$ 15" at bounding box center [847, 306] width 42 height 27
click at [17, 14] on button at bounding box center [25, 20] width 50 height 38
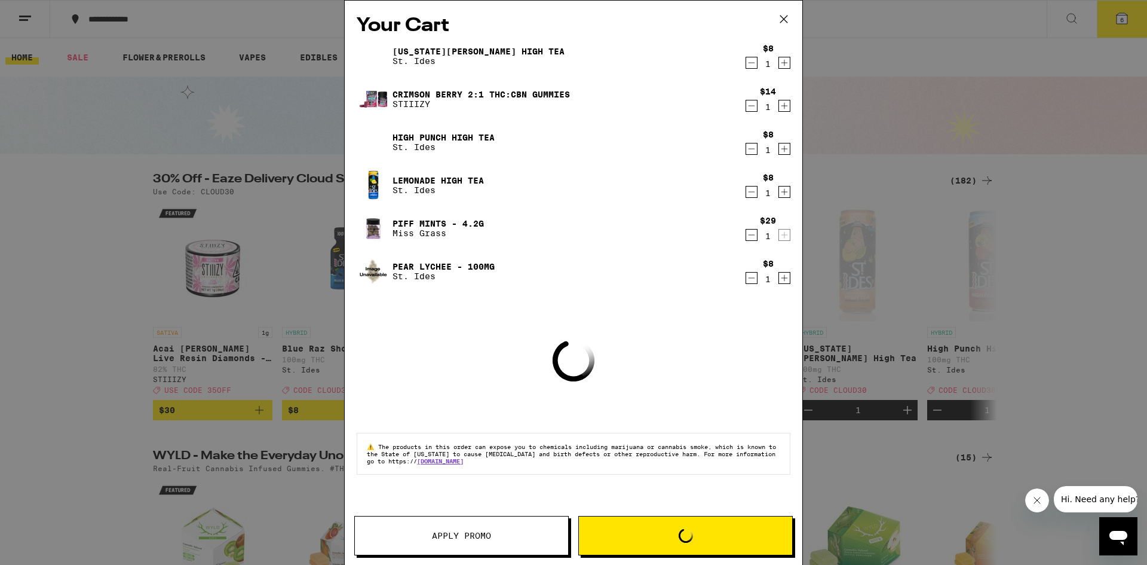
click at [787, 13] on icon at bounding box center [784, 19] width 18 height 18
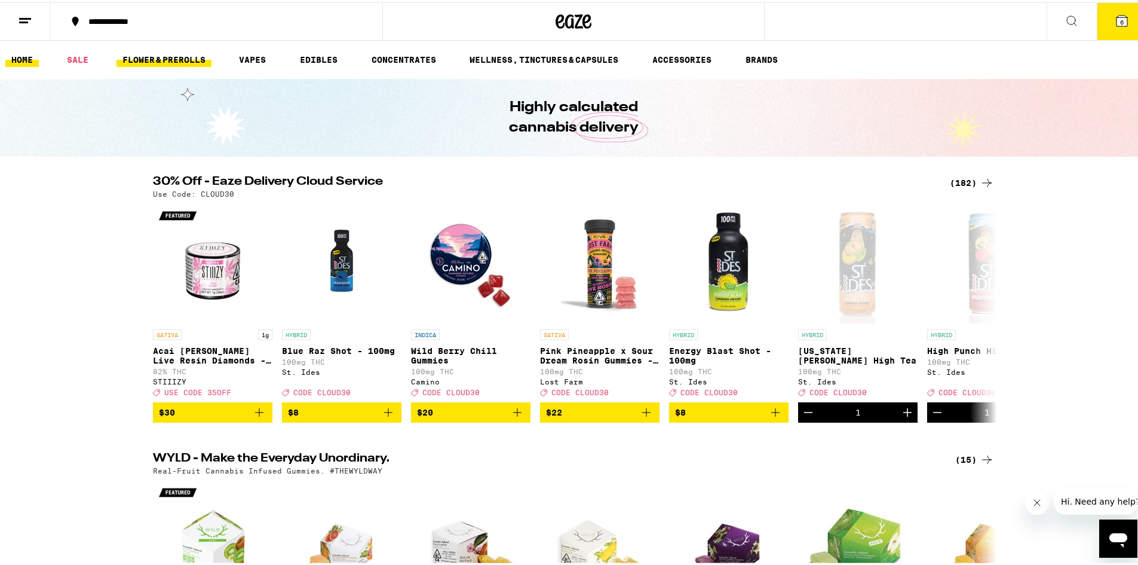
drag, startPoint x: 178, startPoint y: 59, endPoint x: 177, endPoint y: 52, distance: 6.6
click at [178, 56] on link "FLOWER & PREROLLS" at bounding box center [164, 57] width 95 height 14
click at [167, 60] on link "FLOWER & PREROLLS" at bounding box center [164, 57] width 95 height 14
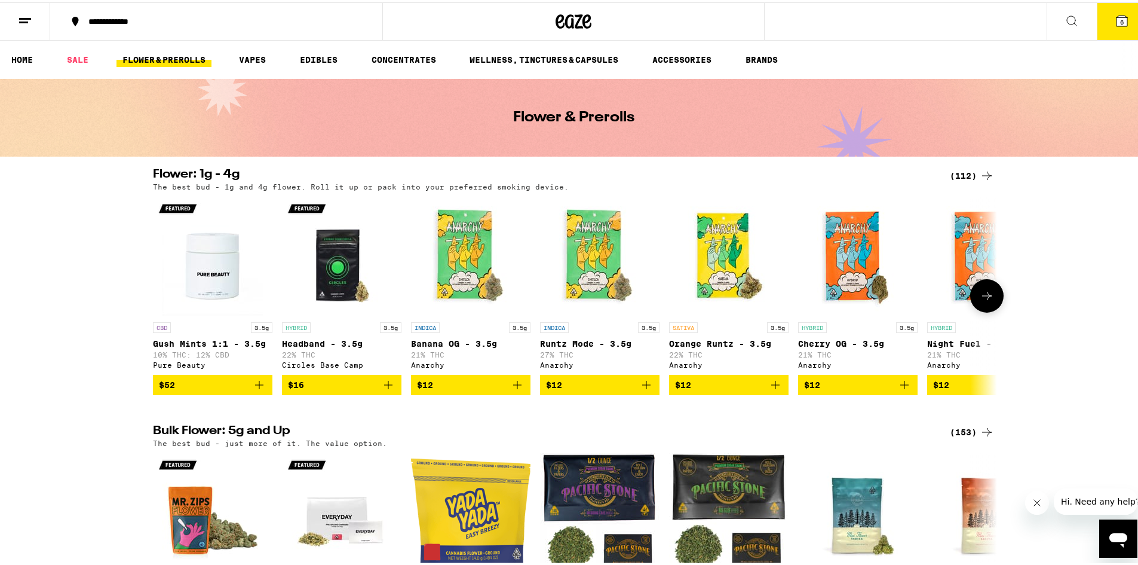
click at [980, 299] on icon at bounding box center [987, 293] width 14 height 14
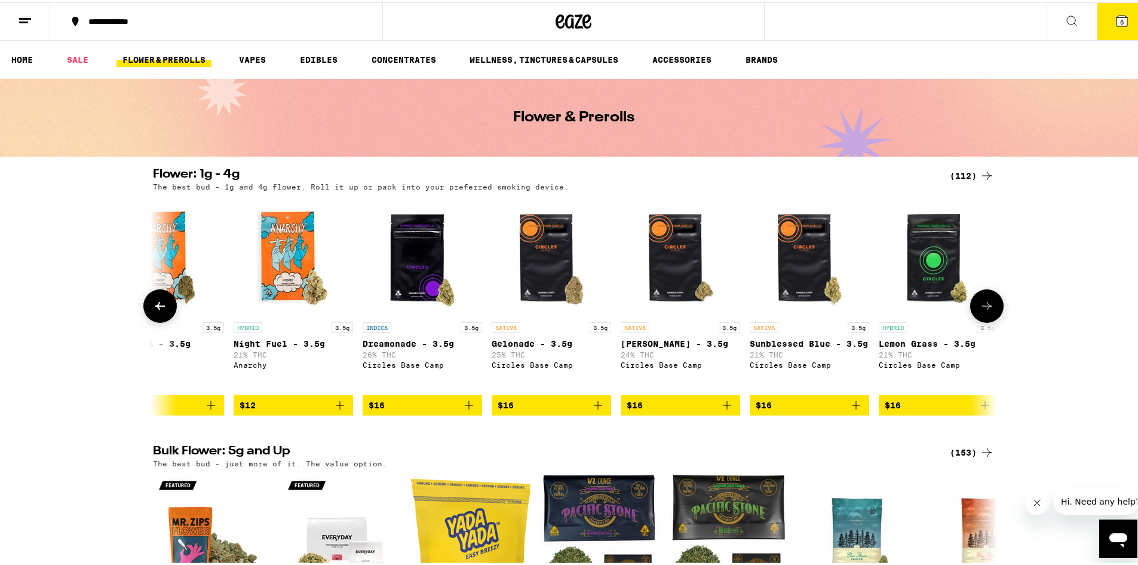
scroll to position [0, 711]
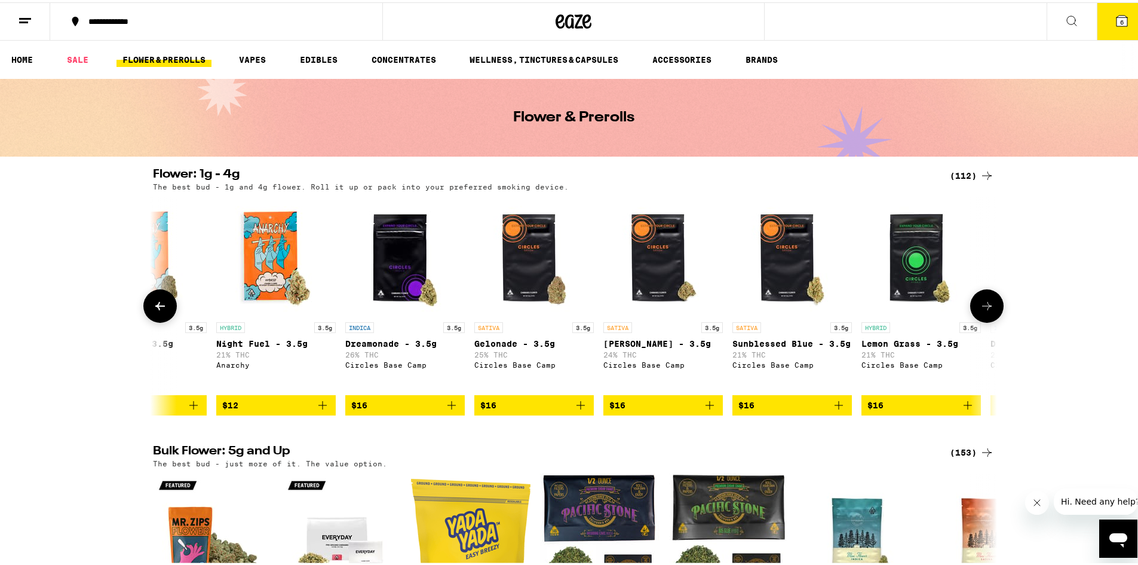
click at [153, 307] on icon at bounding box center [160, 303] width 14 height 14
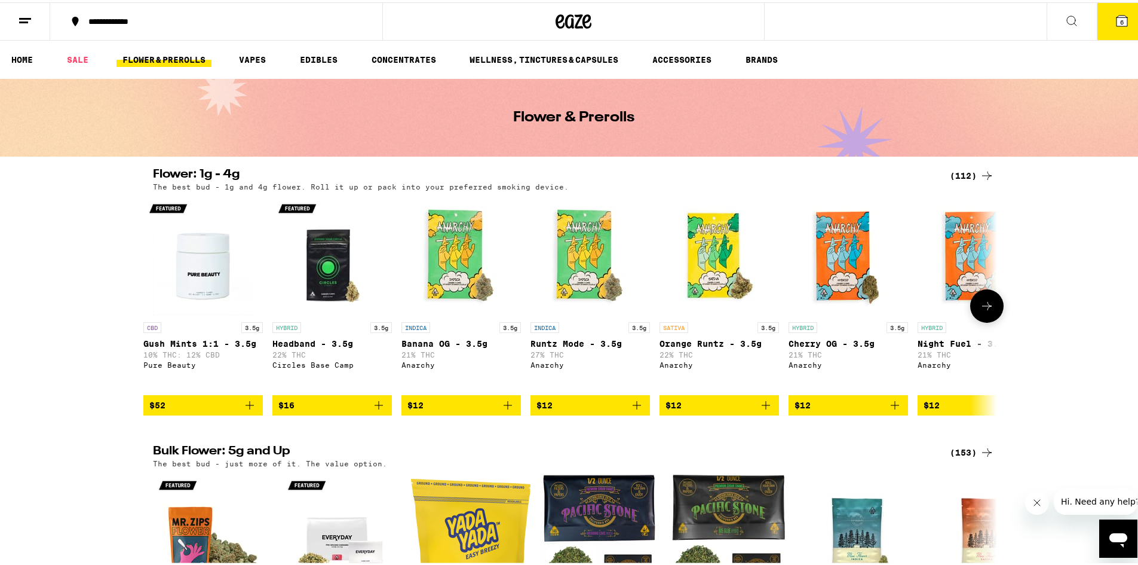
scroll to position [0, 0]
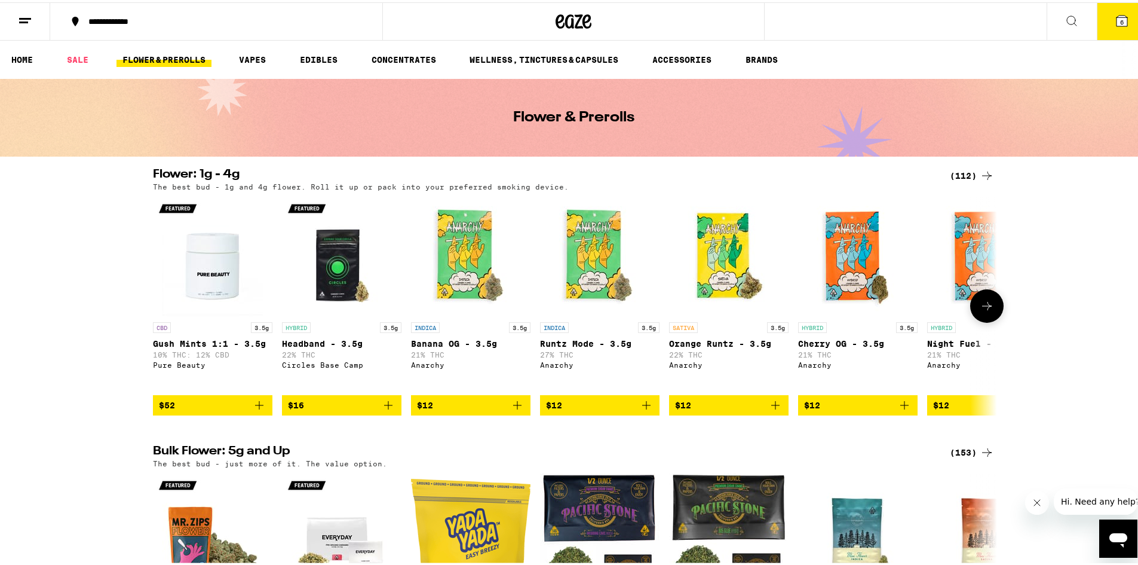
click at [988, 320] on button at bounding box center [986, 303] width 33 height 33
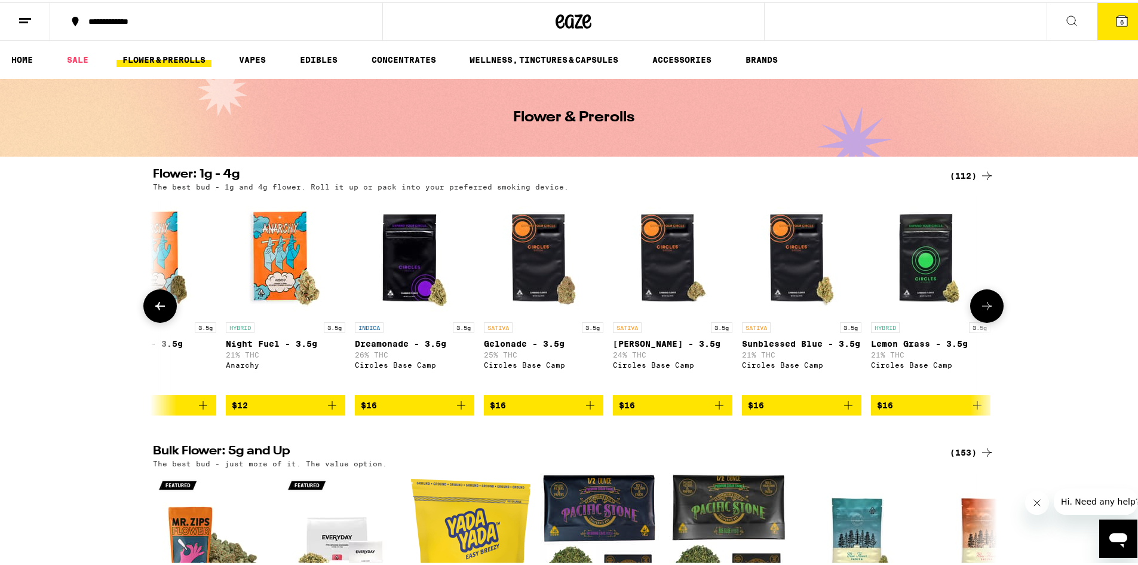
scroll to position [0, 711]
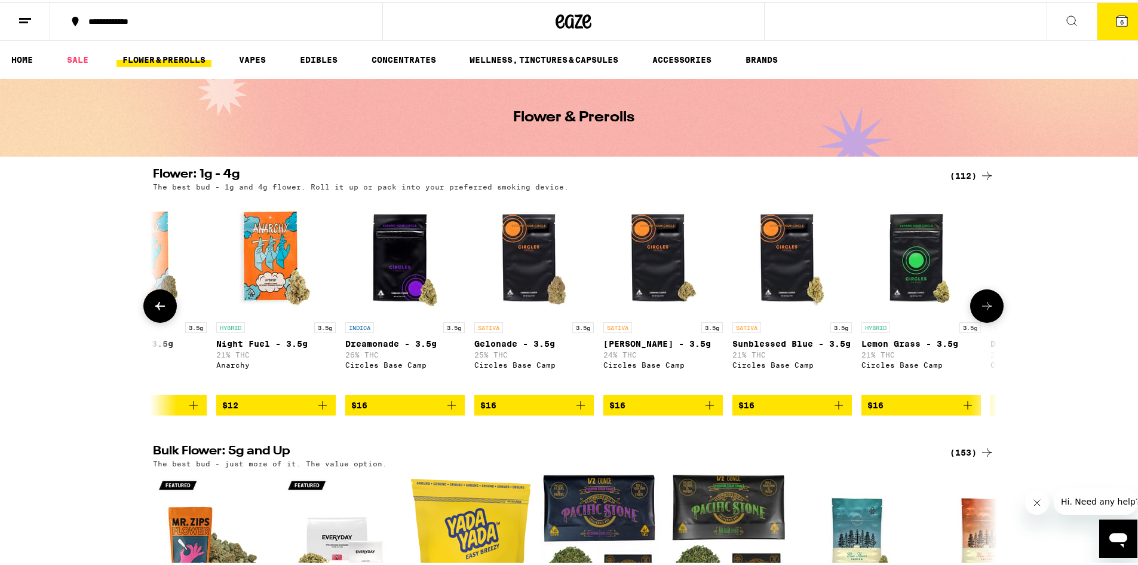
click at [158, 311] on icon at bounding box center [160, 303] width 14 height 14
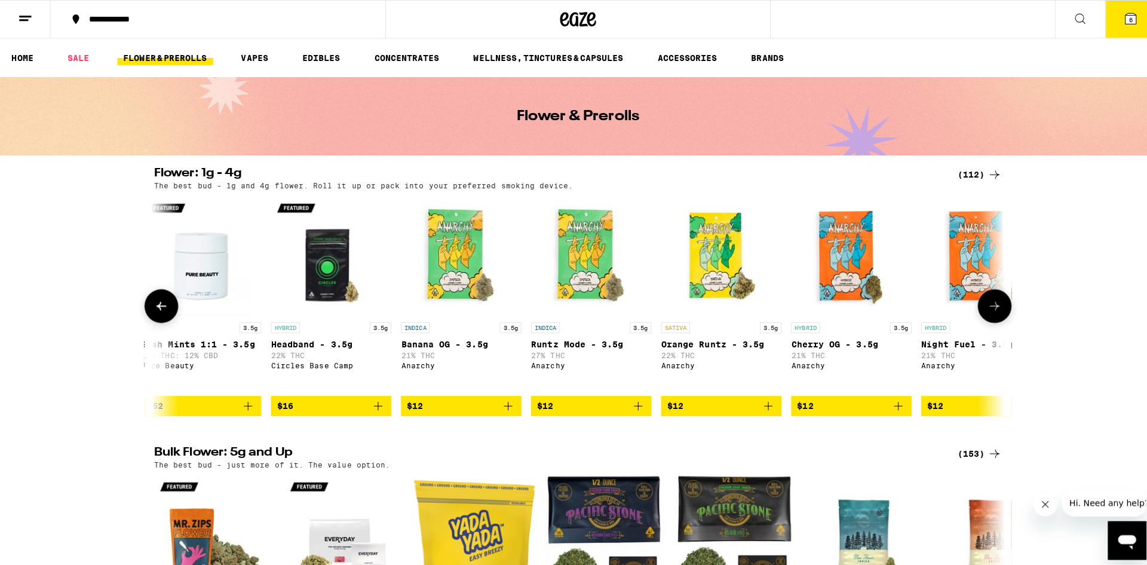
scroll to position [0, 0]
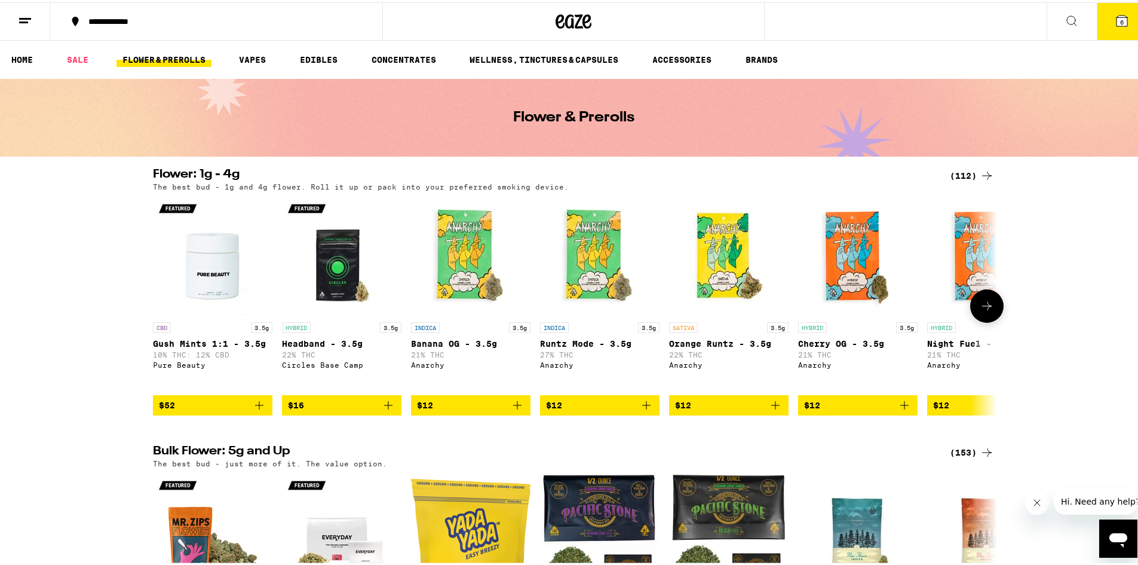
click at [713, 410] on span "$12" at bounding box center [729, 403] width 108 height 14
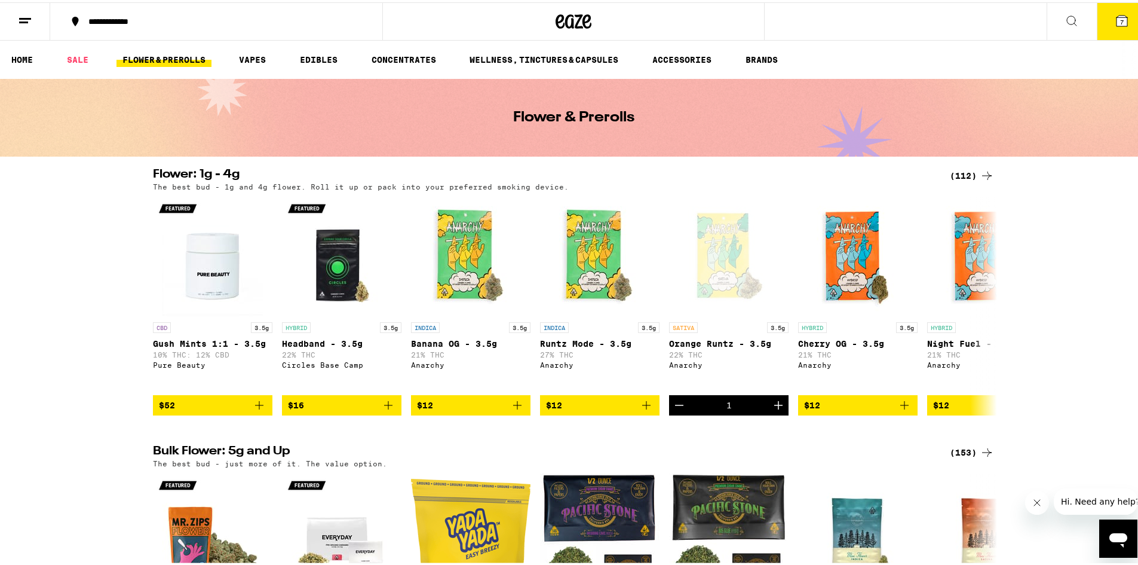
click at [1120, 20] on span "7" at bounding box center [1122, 19] width 4 height 7
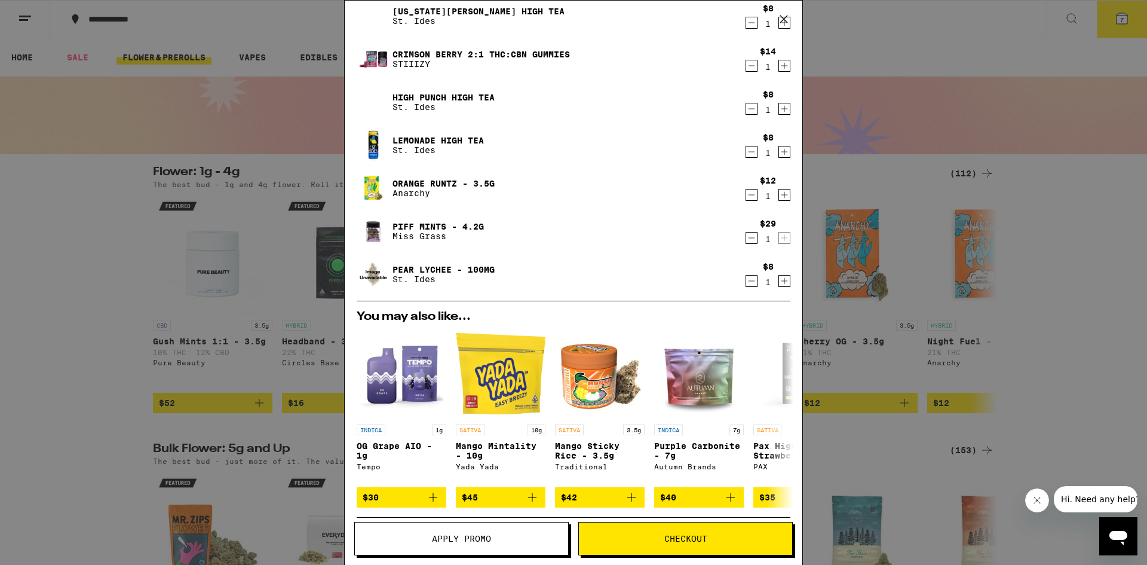
scroll to position [60, 0]
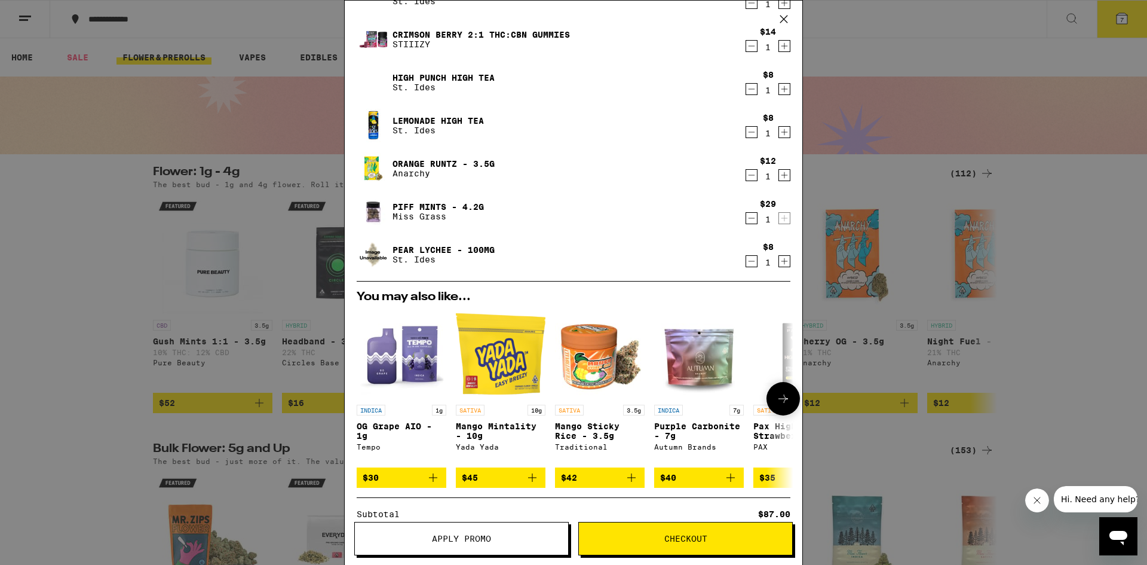
click at [782, 410] on button at bounding box center [783, 398] width 33 height 33
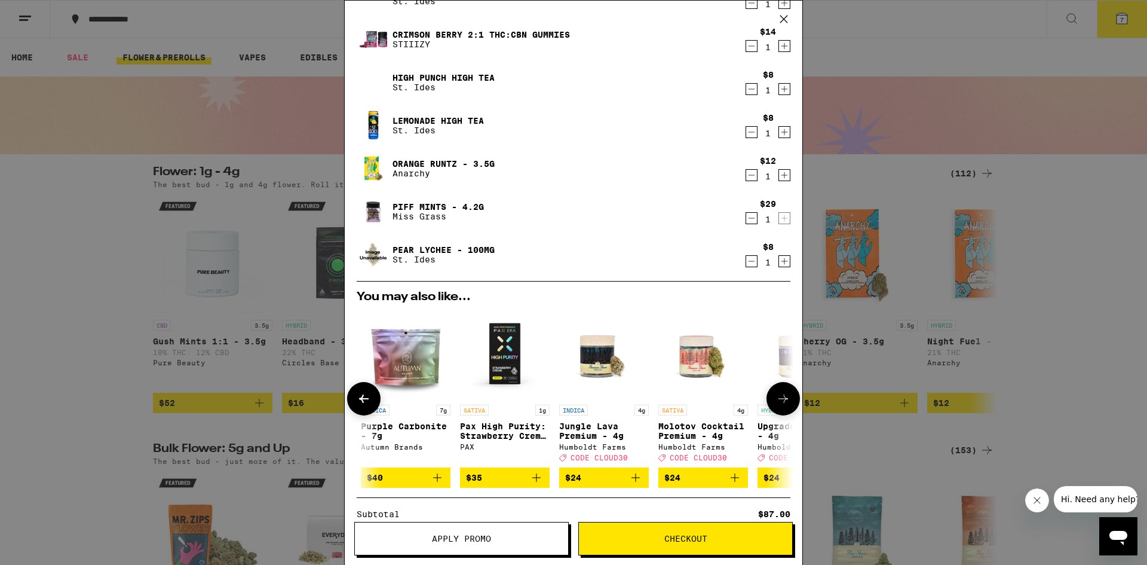
scroll to position [0, 295]
click at [782, 407] on button at bounding box center [783, 398] width 33 height 33
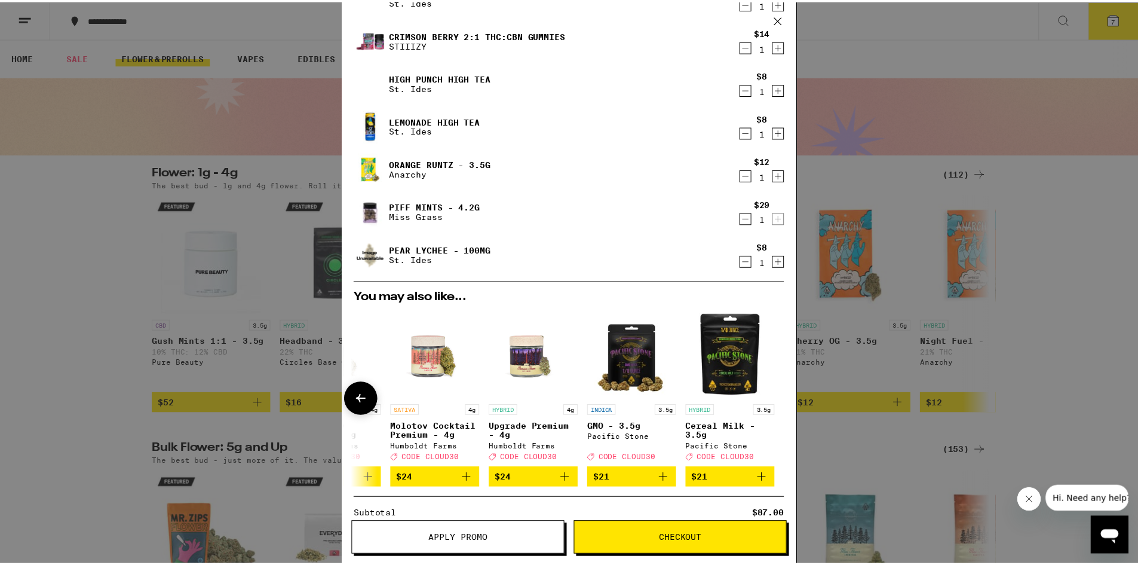
scroll to position [0, 567]
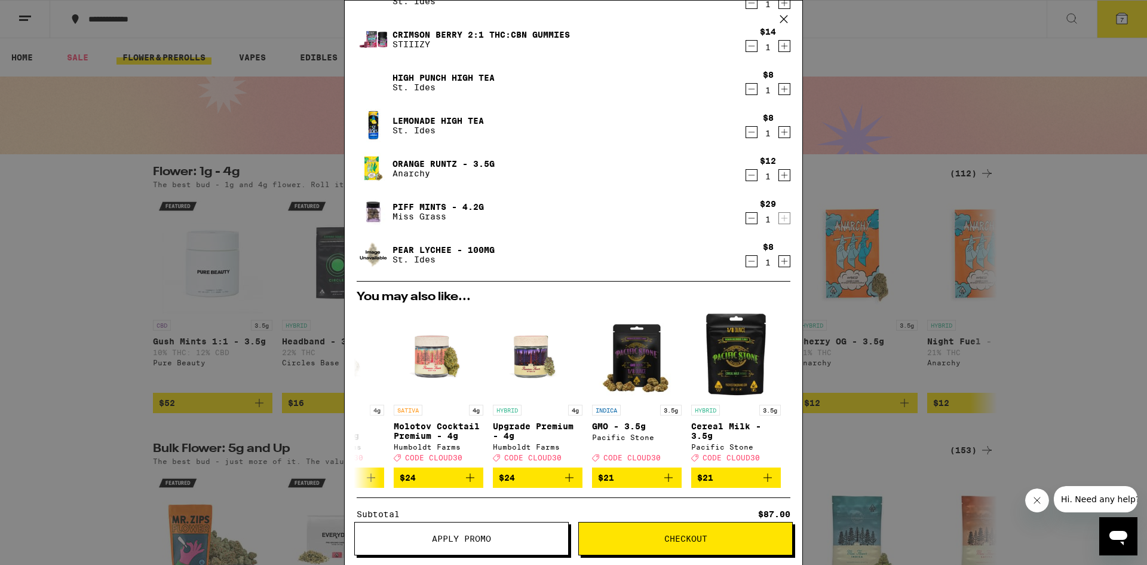
click at [711, 537] on span "Checkout" at bounding box center [685, 538] width 213 height 8
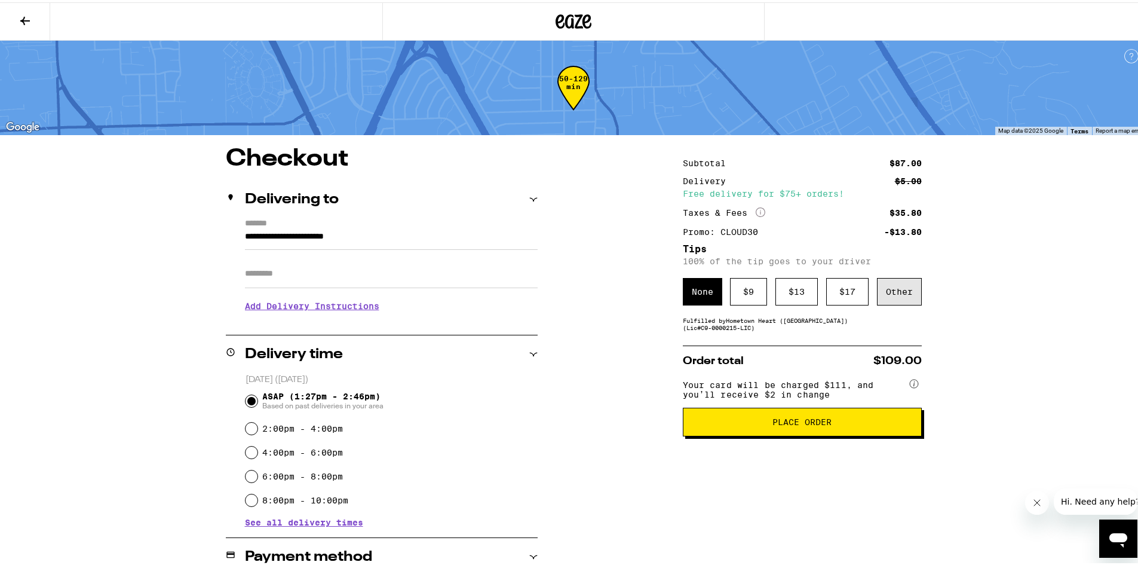
click at [895, 290] on div "Other" at bounding box center [899, 288] width 45 height 27
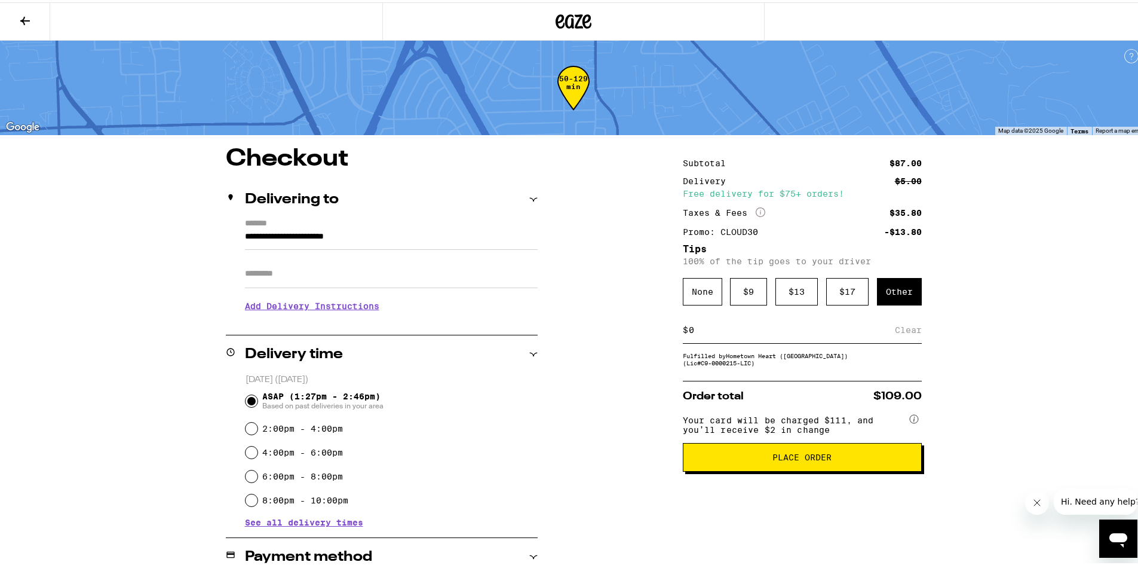
click at [764, 341] on div "$ Clear" at bounding box center [802, 327] width 239 height 27
click at [703, 333] on input at bounding box center [791, 327] width 207 height 11
type input "15"
click at [777, 468] on button "Place Order" at bounding box center [802, 454] width 239 height 29
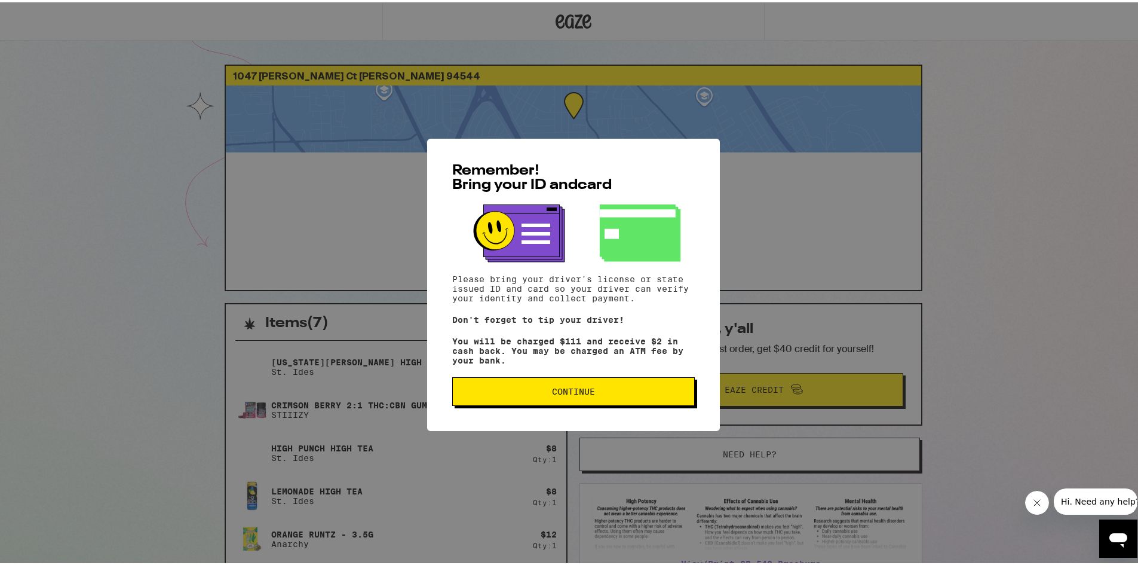
click at [599, 397] on button "Continue" at bounding box center [573, 389] width 243 height 29
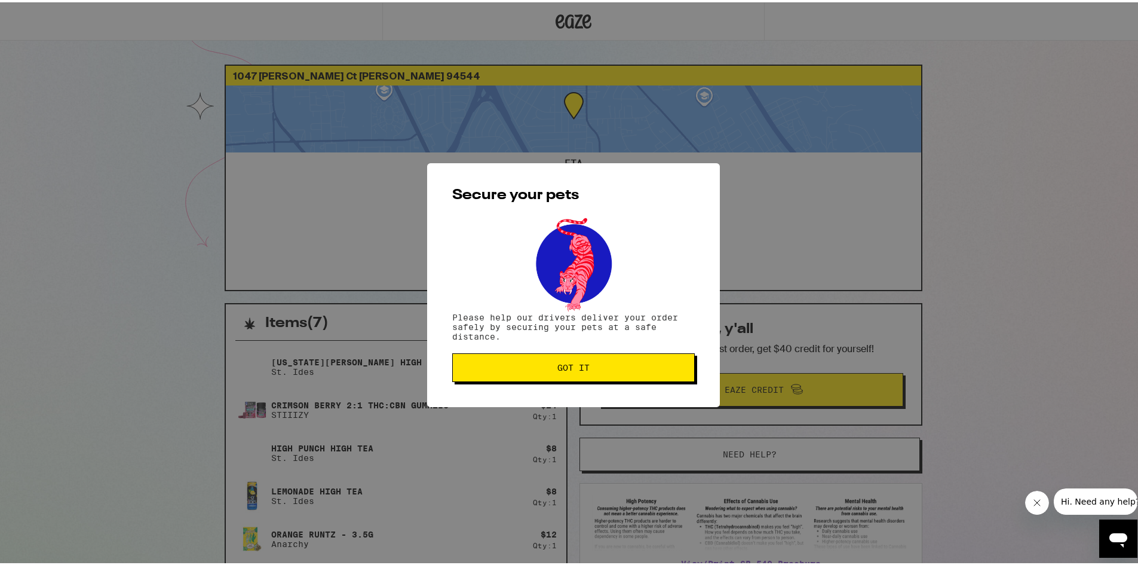
click at [574, 369] on span "Got it" at bounding box center [573, 365] width 32 height 8
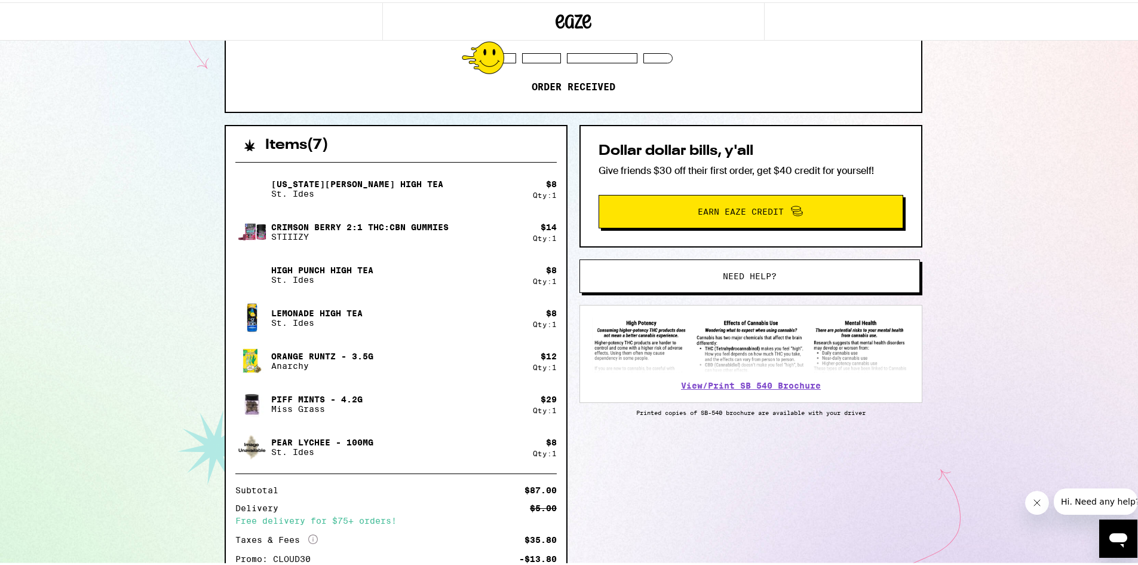
scroll to position [179, 0]
click at [728, 215] on span "Earn Eaze Credit" at bounding box center [751, 208] width 287 height 16
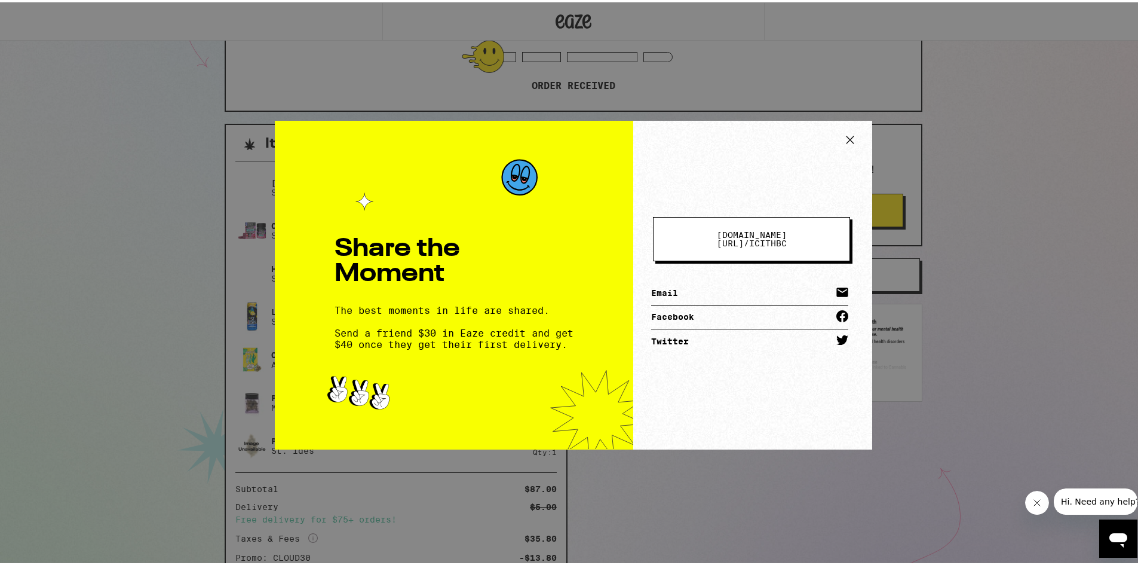
click at [693, 335] on link "Twitter" at bounding box center [749, 339] width 197 height 24
click at [695, 282] on link "Email" at bounding box center [749, 291] width 197 height 24
click at [845, 134] on icon at bounding box center [850, 137] width 18 height 18
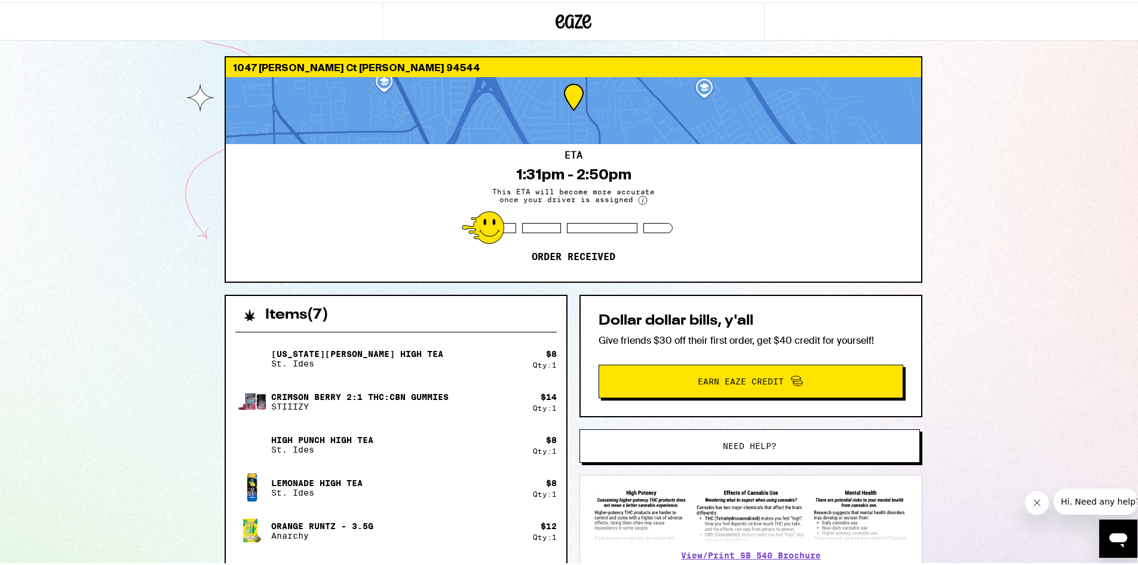
scroll to position [0, 0]
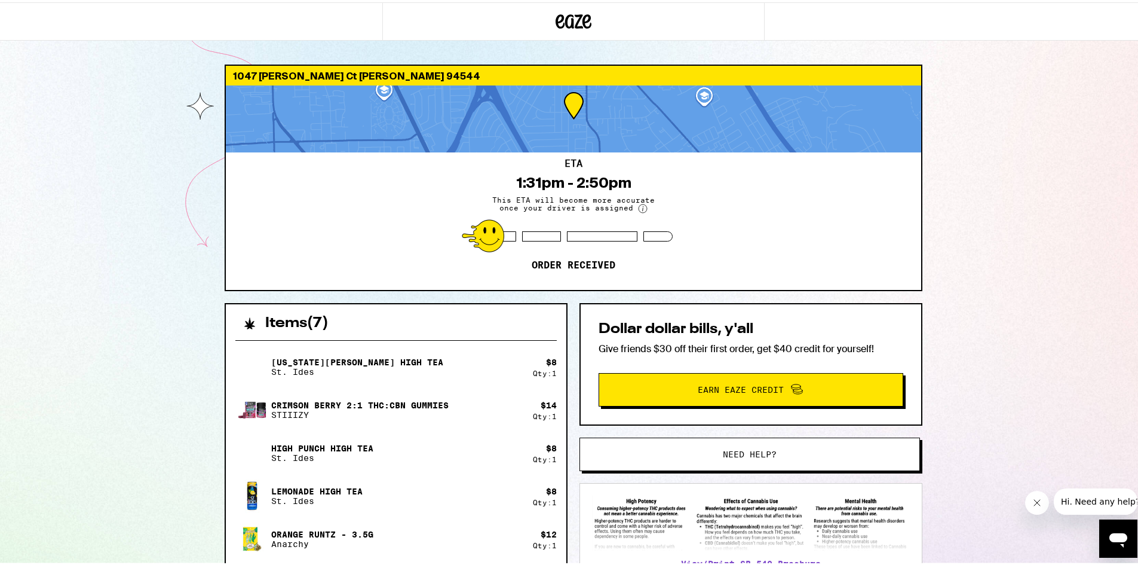
click at [673, 188] on div "ETA 1:31pm - 2:50pm This ETA will become more accurate once your driver is assi…" at bounding box center [573, 218] width 695 height 137
click at [556, 180] on div "1:31pm - 2:50pm" at bounding box center [573, 180] width 115 height 17
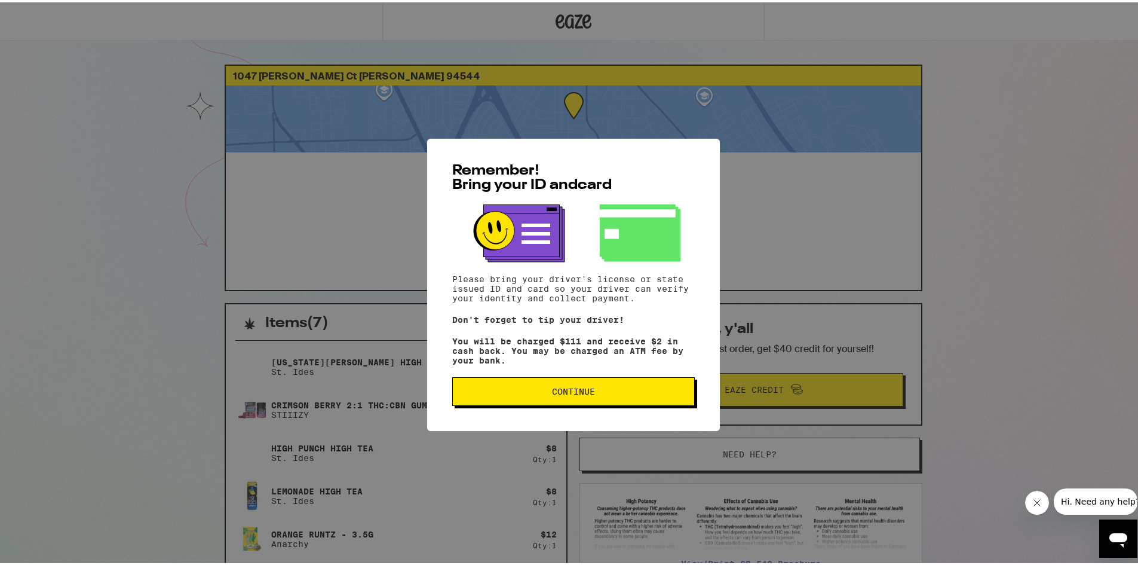
click at [604, 385] on button "Continue" at bounding box center [573, 389] width 243 height 29
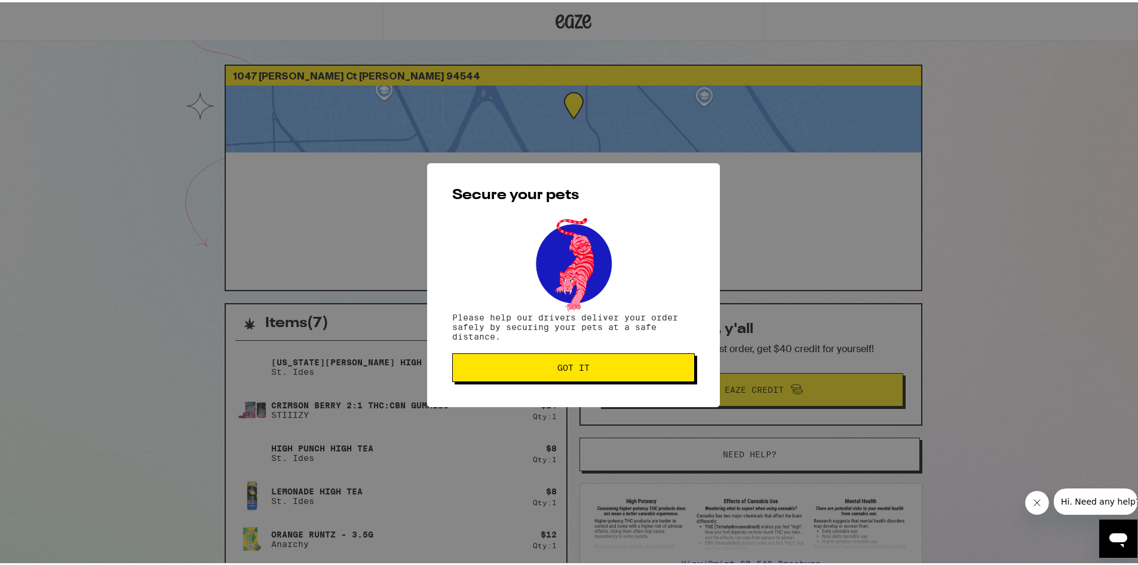
click at [602, 369] on span "Got it" at bounding box center [573, 365] width 222 height 8
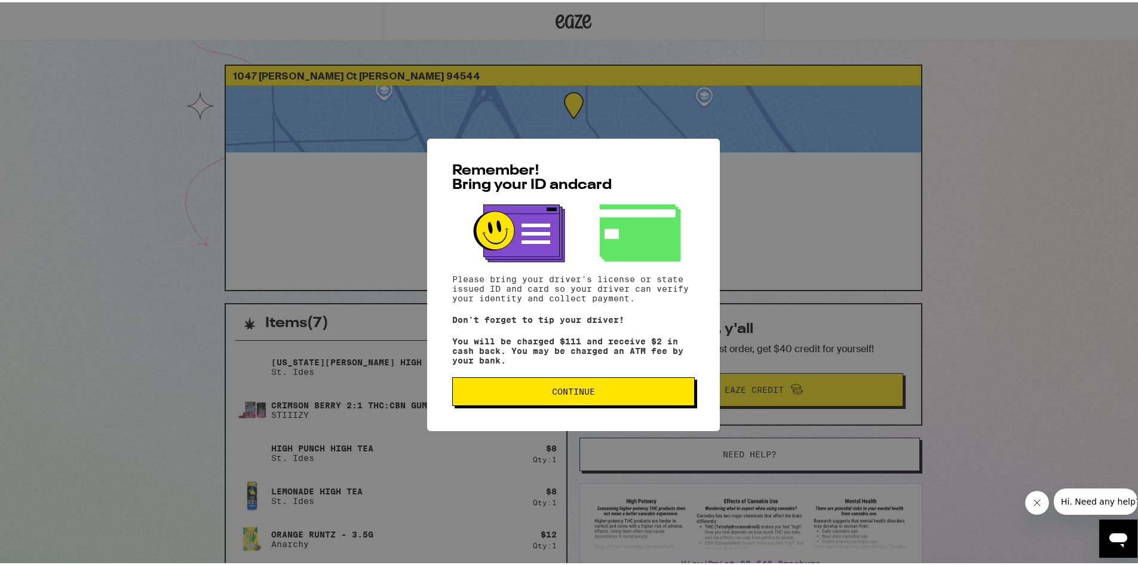
click at [539, 393] on span "Continue" at bounding box center [573, 389] width 222 height 8
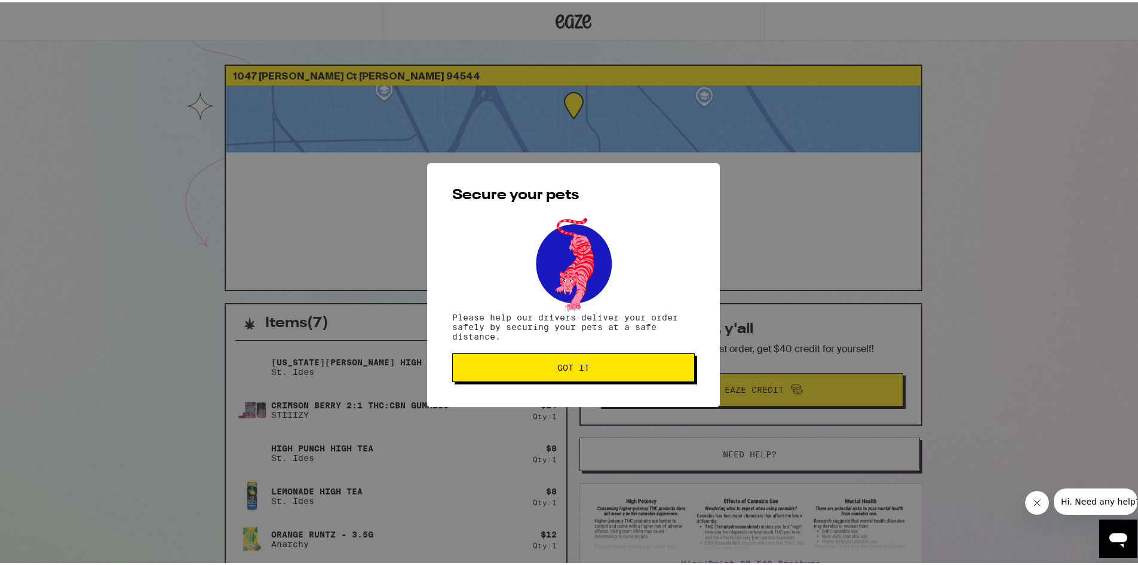
click at [528, 369] on span "Got it" at bounding box center [573, 365] width 222 height 8
